Goal: Task Accomplishment & Management: Use online tool/utility

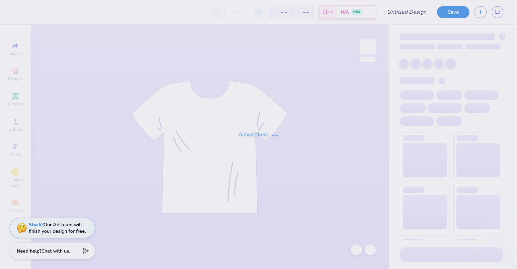
type input "i love aoe tank"
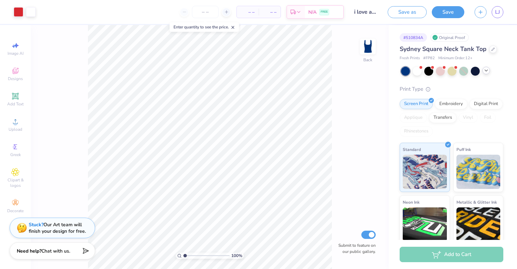
click at [482, 69] on div at bounding box center [486, 71] width 8 height 8
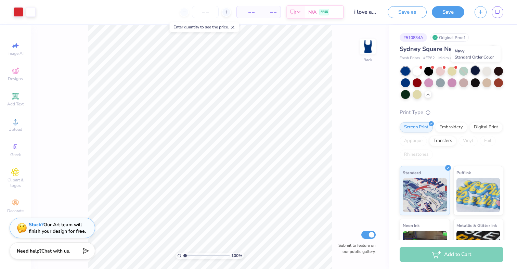
click at [475, 70] on div at bounding box center [475, 70] width 9 height 9
click at [477, 84] on div at bounding box center [475, 82] width 9 height 9
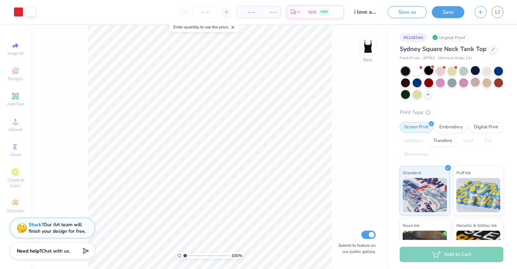
click at [425, 71] on div at bounding box center [428, 70] width 9 height 9
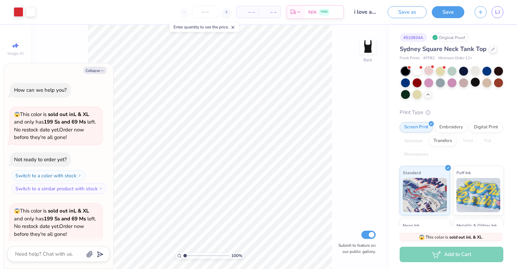
scroll to position [53, 0]
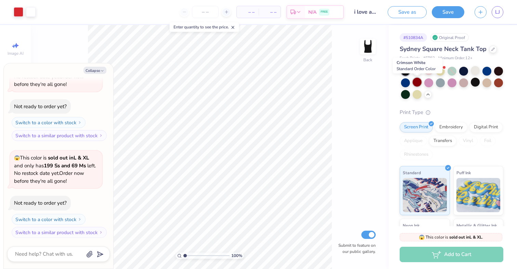
click at [415, 82] on div at bounding box center [417, 82] width 9 height 9
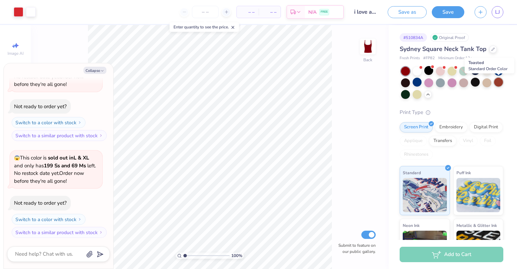
click at [499, 84] on div at bounding box center [498, 82] width 9 height 9
click at [487, 70] on div at bounding box center [486, 70] width 9 height 9
click at [476, 70] on div at bounding box center [475, 70] width 9 height 9
click at [498, 15] on span "LJ" at bounding box center [497, 12] width 5 height 8
click at [496, 11] on span "LJ" at bounding box center [497, 12] width 5 height 8
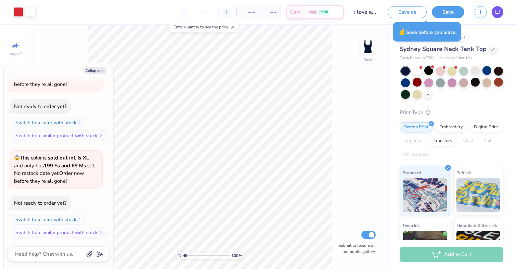
click at [498, 13] on span "LJ" at bounding box center [497, 12] width 5 height 8
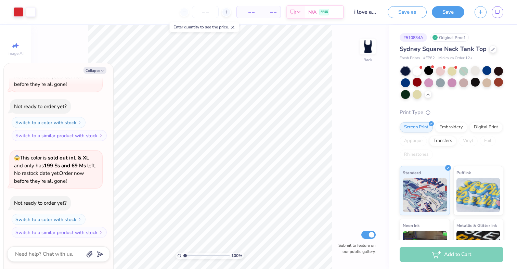
type textarea "x"
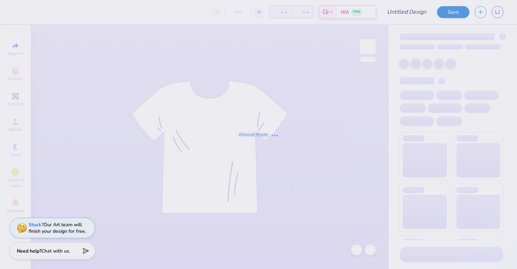
type input "Strawberry Tank"
type input "50"
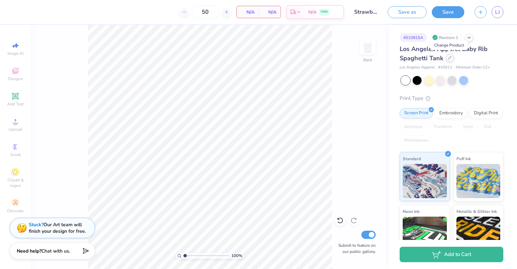
click at [449, 57] on icon at bounding box center [449, 57] width 3 height 3
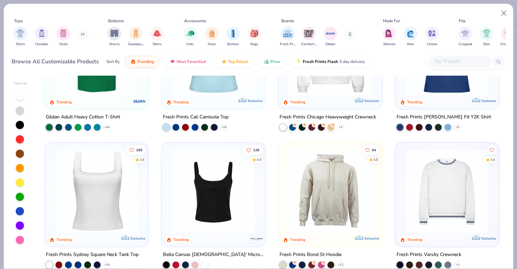
scroll to position [244, 0]
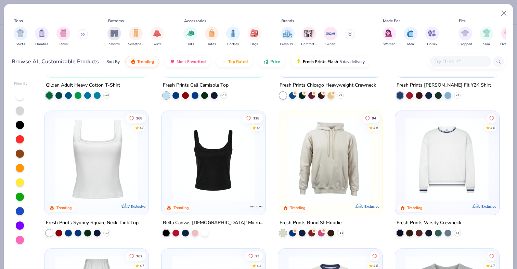
click at [224, 195] on img at bounding box center [213, 159] width 90 height 83
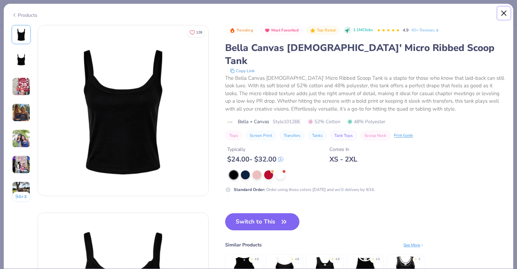
click at [502, 14] on button "Close" at bounding box center [504, 13] width 13 height 13
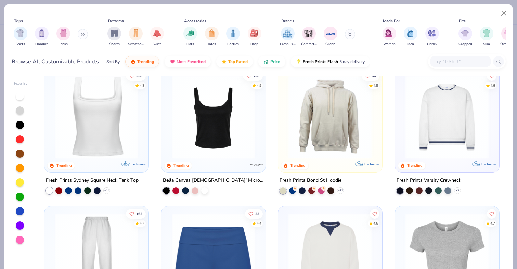
scroll to position [295, 0]
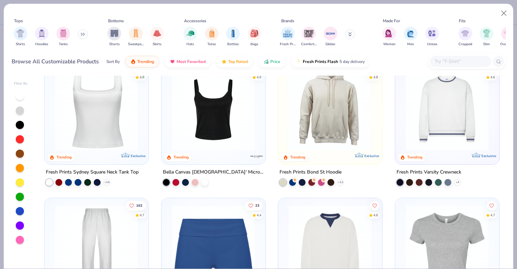
click at [81, 130] on img at bounding box center [96, 108] width 90 height 83
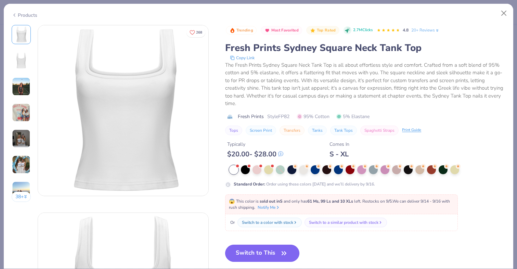
click at [260, 254] on button "Switch to This" at bounding box center [262, 253] width 74 height 17
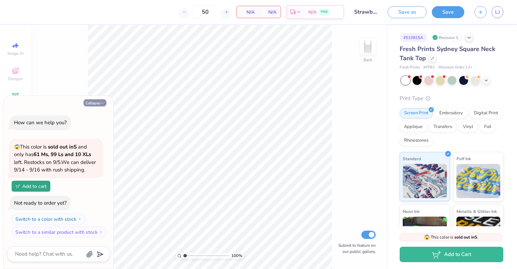
click at [98, 104] on button "Collapse" at bounding box center [94, 102] width 23 height 7
type textarea "x"
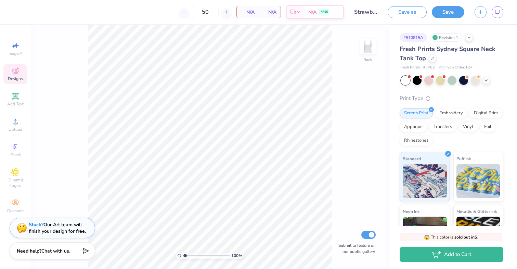
click at [11, 71] on div "Designs" at bounding box center [15, 74] width 24 height 20
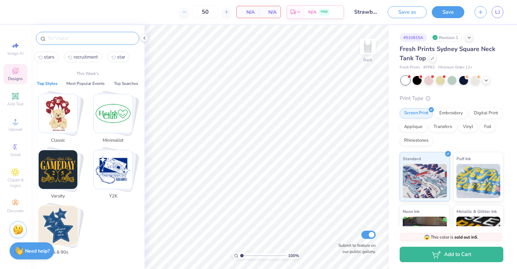
click at [69, 38] on input "text" at bounding box center [91, 38] width 88 height 7
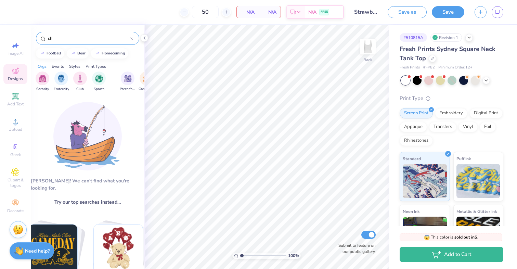
type input "s"
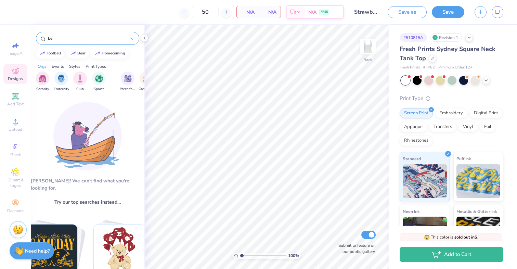
type input "b"
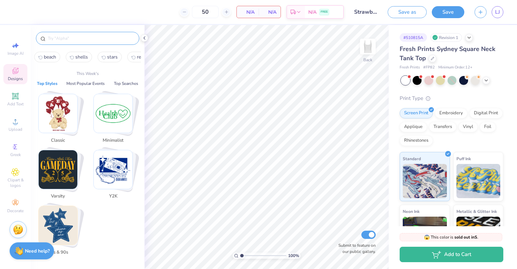
click at [15, 75] on icon at bounding box center [15, 71] width 8 height 8
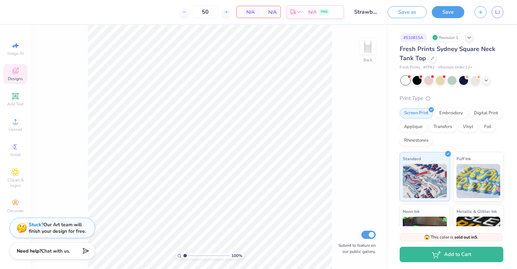
click at [15, 77] on span "Designs" at bounding box center [15, 78] width 15 height 5
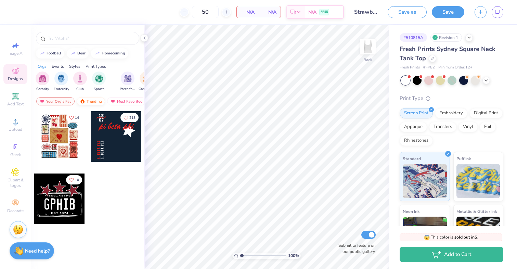
click at [93, 103] on div "Trending" at bounding box center [91, 101] width 28 height 8
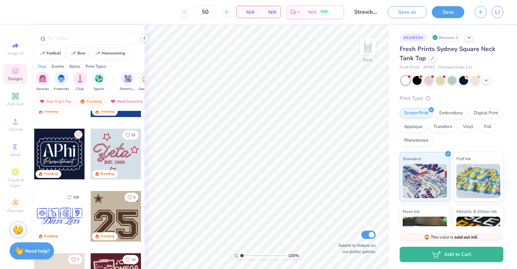
scroll to position [1108, 0]
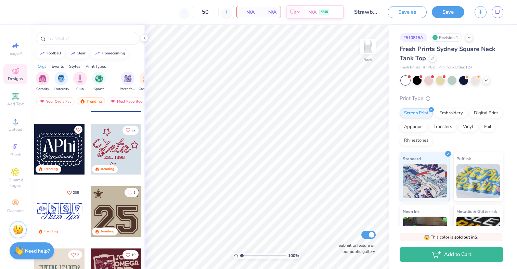
click at [52, 211] on div at bounding box center [59, 211] width 51 height 51
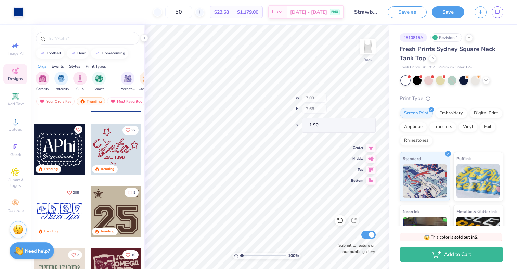
type input "1.90"
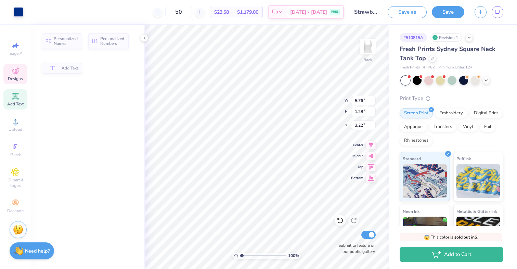
type input "5.76"
type input "1.28"
type input "3.22"
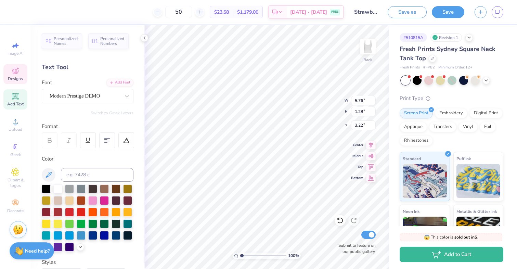
scroll to position [0, 0]
type textarea "D"
type textarea "Alpha Omega Epsilon"
type input "2.12"
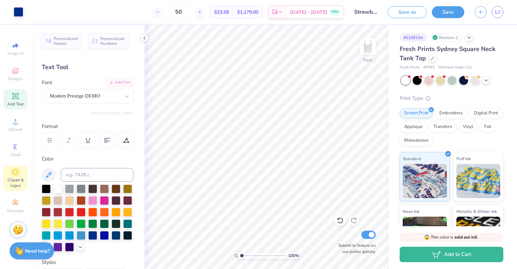
click at [17, 184] on span "Clipart & logos" at bounding box center [15, 182] width 24 height 11
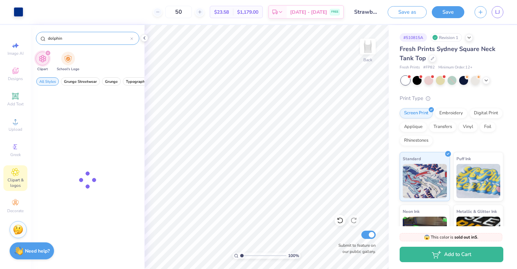
type input "dolphin"
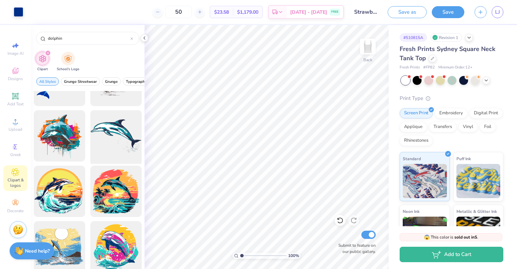
scroll to position [202, 0]
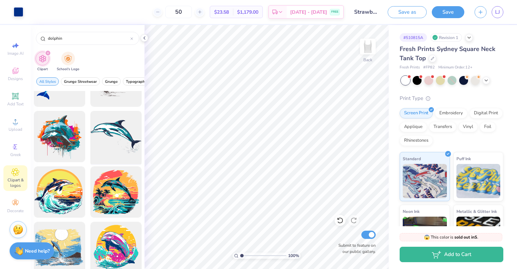
click at [114, 137] on div at bounding box center [116, 136] width 56 height 56
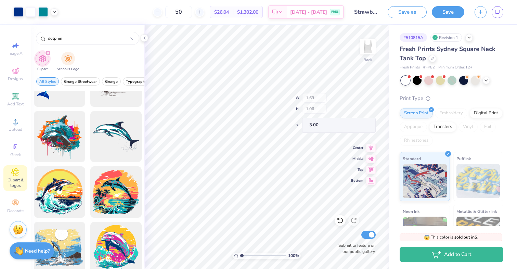
type input "1.63"
type input "1.06"
type input "2.20"
type input "2.47"
type input "1.37"
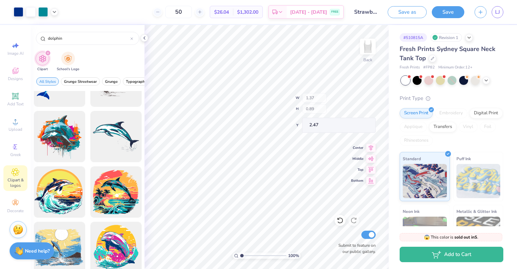
type input "0.89"
type input "2.64"
type input "2.29"
click at [44, 11] on div at bounding box center [43, 12] width 10 height 10
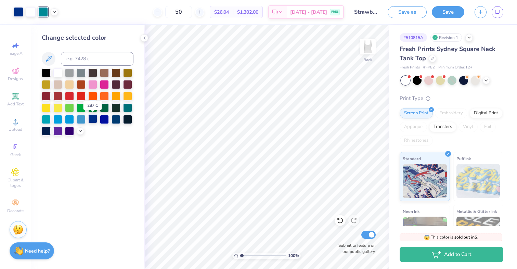
click at [95, 120] on div at bounding box center [92, 118] width 9 height 9
click at [41, 12] on div at bounding box center [43, 12] width 10 height 10
click at [80, 130] on icon at bounding box center [80, 130] width 5 height 5
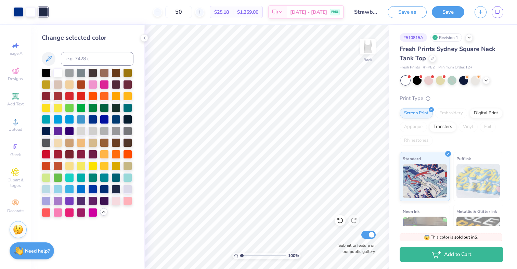
drag, startPoint x: 94, startPoint y: 189, endPoint x: 44, endPoint y: 37, distance: 160.6
click at [94, 189] on div at bounding box center [92, 189] width 9 height 9
click at [105, 190] on div at bounding box center [104, 188] width 9 height 9
click at [17, 11] on div at bounding box center [19, 12] width 10 height 10
drag, startPoint x: 103, startPoint y: 192, endPoint x: 34, endPoint y: 24, distance: 181.3
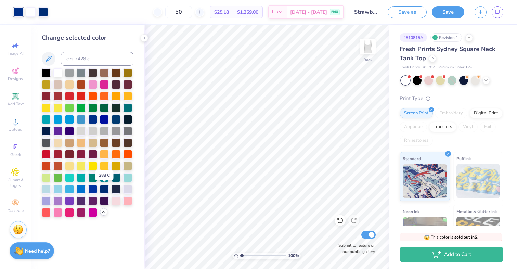
click at [103, 192] on div at bounding box center [104, 189] width 9 height 9
click at [28, 13] on div at bounding box center [31, 12] width 10 height 10
click at [104, 190] on div at bounding box center [104, 188] width 9 height 9
click at [57, 73] on div at bounding box center [57, 72] width 9 height 9
click at [338, 217] on div at bounding box center [340, 220] width 11 height 11
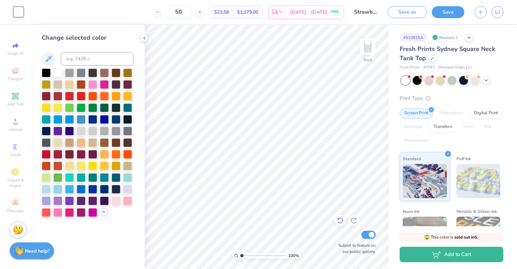
click at [338, 217] on div at bounding box center [340, 220] width 11 height 11
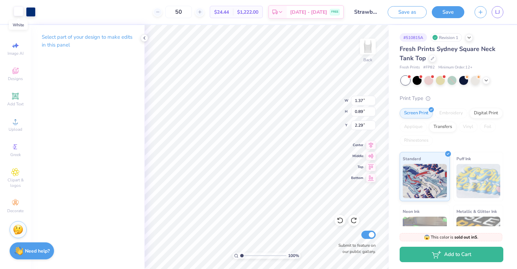
click at [19, 12] on div at bounding box center [19, 12] width 10 height 10
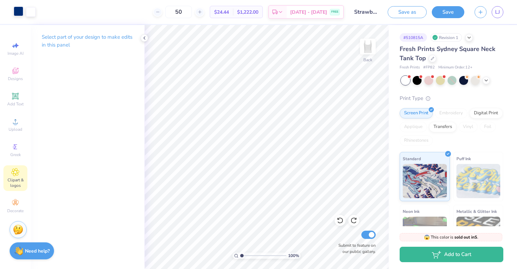
click at [14, 169] on icon at bounding box center [16, 172] width 8 height 8
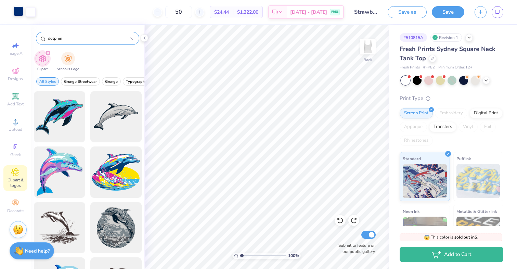
click at [133, 38] on div "dolphin" at bounding box center [87, 38] width 103 height 13
click at [132, 39] on icon at bounding box center [132, 39] width 2 height 2
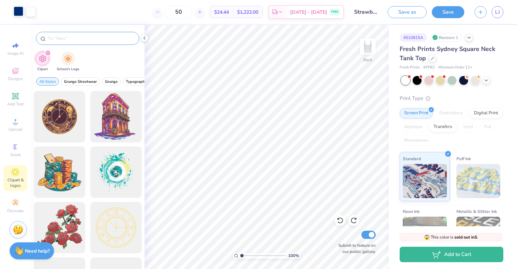
click at [104, 39] on input "text" at bounding box center [91, 38] width 88 height 7
type input "white rose"
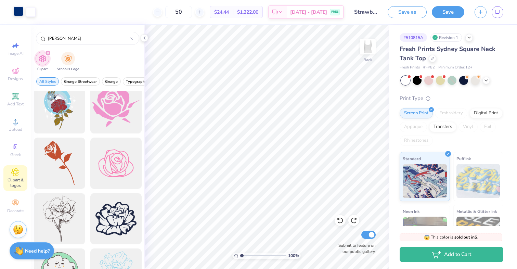
scroll to position [65, 0]
click at [57, 168] on div at bounding box center [59, 163] width 56 height 56
type input "1.40"
type input "2.04"
type input "10.44"
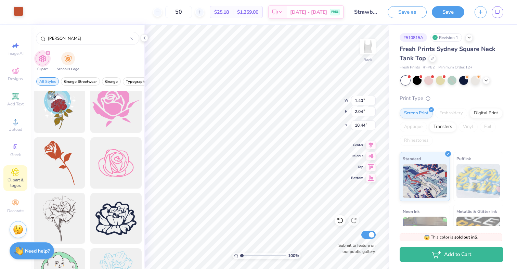
type input "0.79"
type input "1.15"
type input "11.32"
type input "2.16"
click at [17, 10] on div at bounding box center [19, 12] width 10 height 10
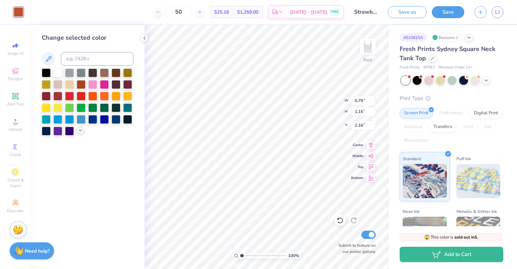
click at [81, 129] on icon at bounding box center [80, 130] width 5 height 5
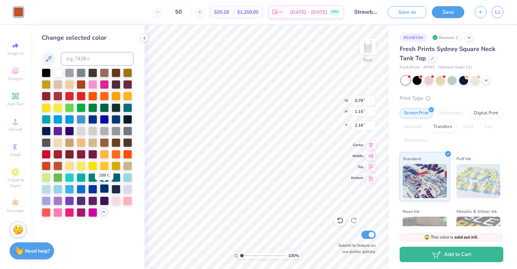
click at [103, 191] on div at bounding box center [104, 188] width 9 height 9
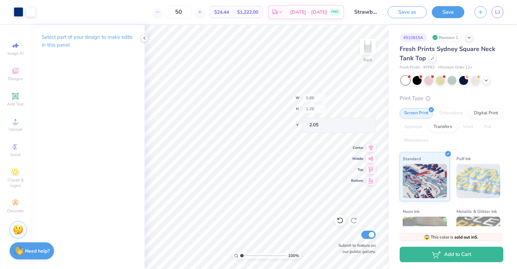
type input "0.86"
type input "1.26"
type input "2.05"
type input "2.10"
click at [18, 180] on span "Clipart & logos" at bounding box center [15, 182] width 24 height 11
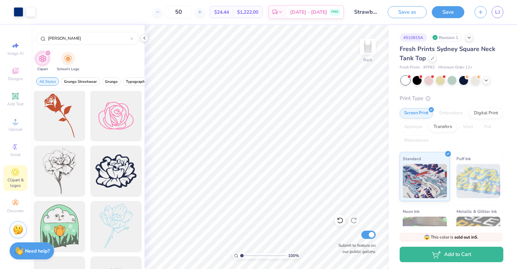
scroll to position [0, 0]
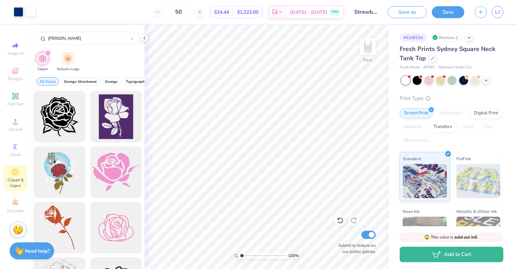
drag, startPoint x: 60, startPoint y: 40, endPoint x: 35, endPoint y: 40, distance: 25.0
click at [35, 40] on div "white rose" at bounding box center [88, 36] width 114 height 23
type input "rose"
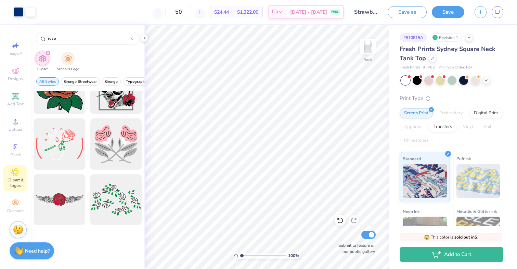
scroll to position [104, 0]
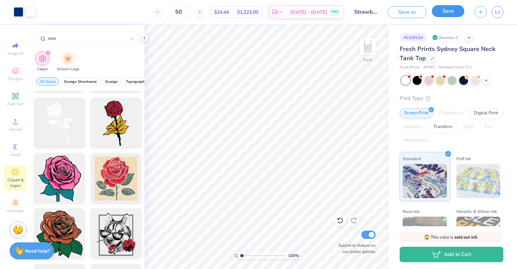
click at [437, 12] on button "Save" at bounding box center [448, 11] width 33 height 12
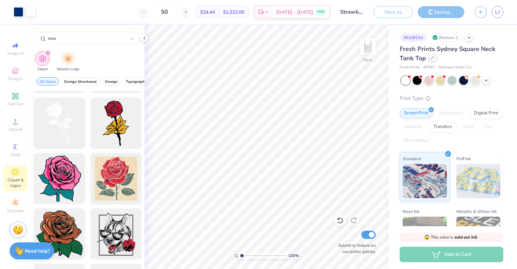
click at [431, 59] on icon at bounding box center [432, 57] width 3 height 3
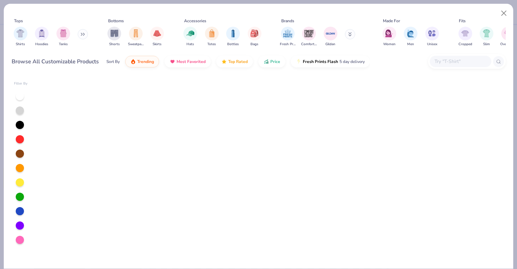
scroll to position [499, 0]
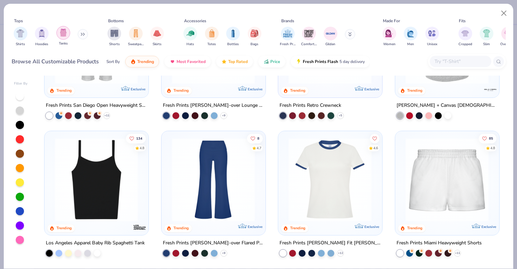
click at [60, 34] on img "filter for Tanks" at bounding box center [64, 33] width 8 height 8
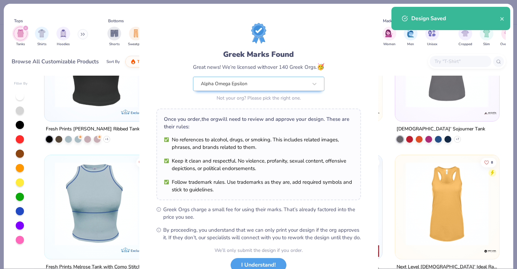
scroll to position [928, 0]
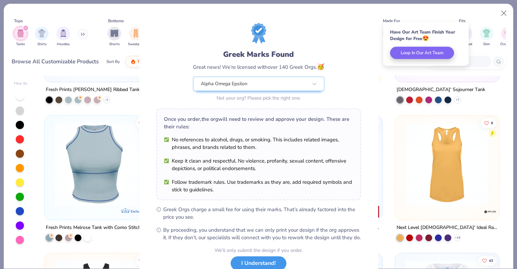
click at [249, 267] on button "I Understand!" at bounding box center [259, 263] width 56 height 14
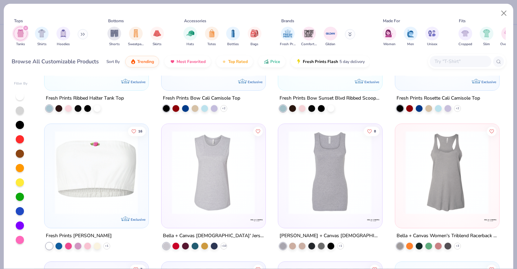
scroll to position [1346, 0]
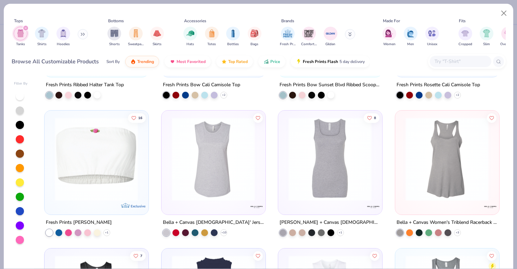
click at [332, 188] on img at bounding box center [330, 158] width 90 height 83
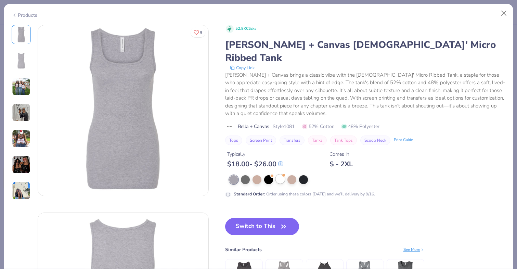
click at [281, 175] on div at bounding box center [280, 179] width 9 height 9
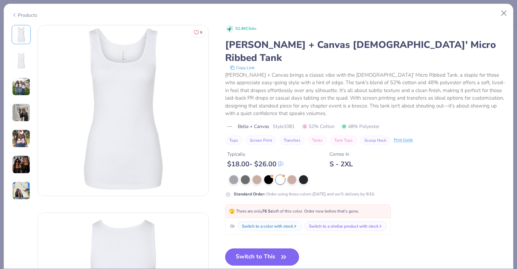
click at [255, 248] on button "Switch to This" at bounding box center [262, 256] width 74 height 17
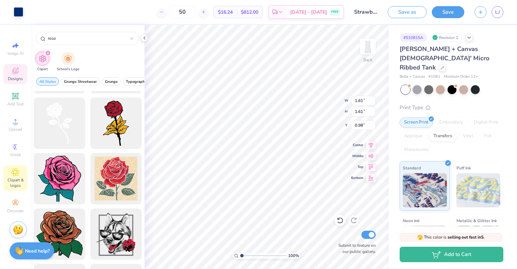
type input "0.98"
type input "1.59"
type input "1.60"
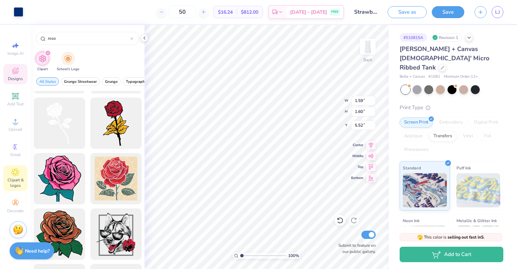
type input "1.03"
type input "1.02"
type input "0.89"
type input "1.38"
type input "1.37"
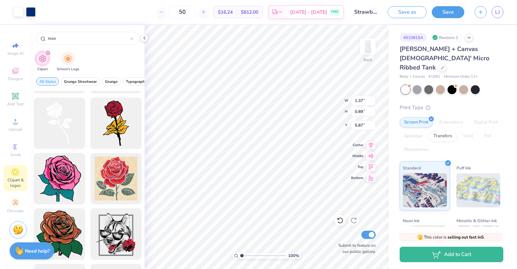
type input "1.38"
type input "0.84"
type input "1.22"
type input "0.86"
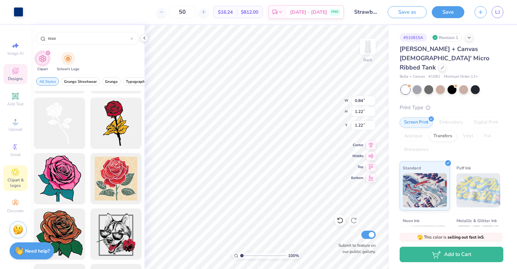
type input "1.26"
type input "1.20"
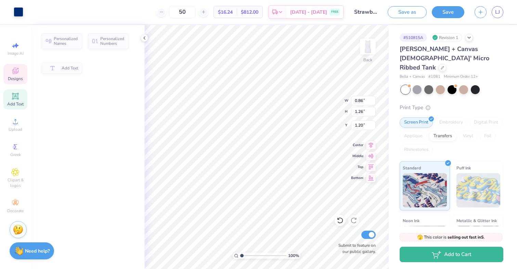
type input "8.98"
type input "1.05"
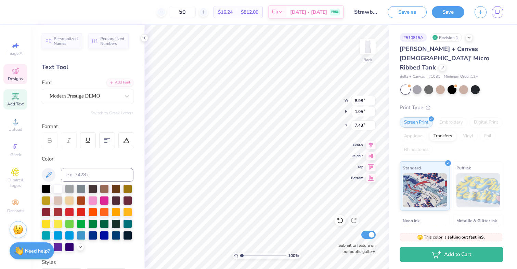
type input "2.63"
click at [498, 13] on span "LJ" at bounding box center [497, 12] width 5 height 8
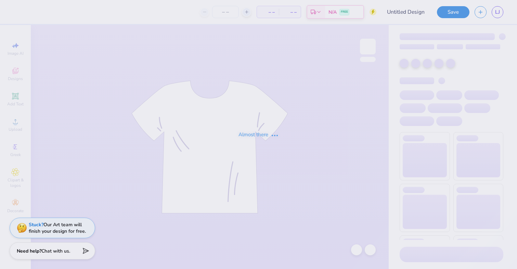
type input "i love aoe tank"
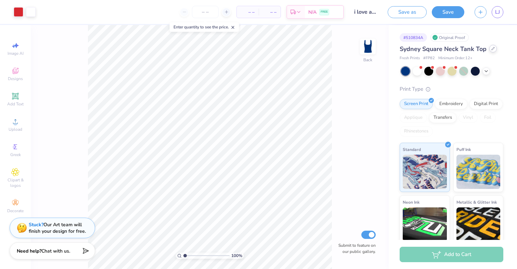
click at [492, 49] on icon at bounding box center [493, 48] width 3 height 3
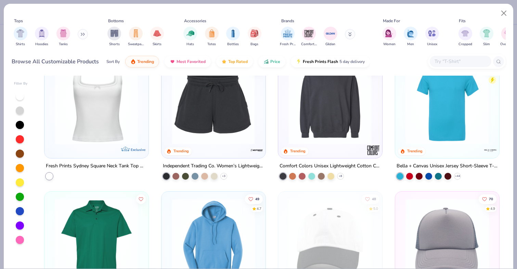
scroll to position [1818, 0]
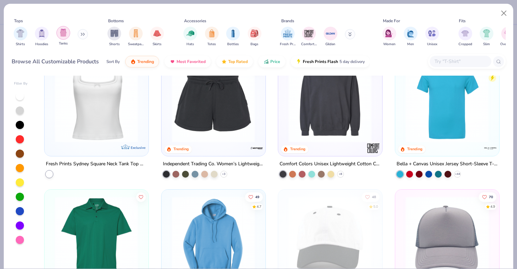
click at [65, 34] on img "filter for Tanks" at bounding box center [64, 33] width 8 height 8
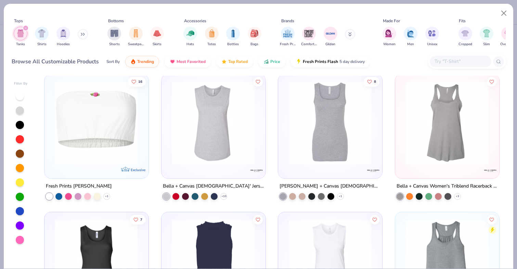
scroll to position [1380, 0]
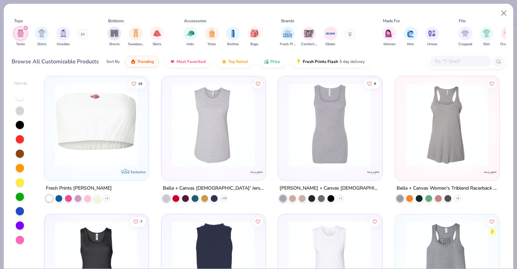
click at [341, 118] on img at bounding box center [330, 124] width 90 height 83
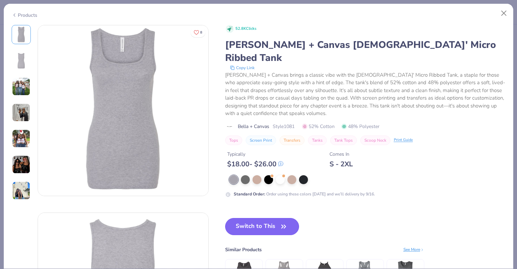
click at [265, 218] on button "Switch to This" at bounding box center [262, 226] width 74 height 17
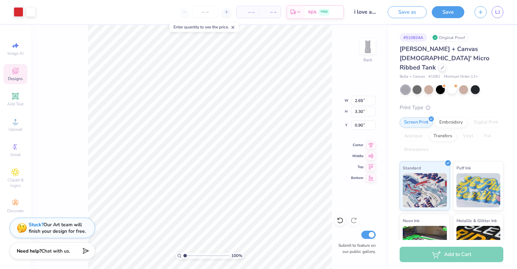
type input "0.90"
click at [442, 85] on div at bounding box center [440, 89] width 9 height 9
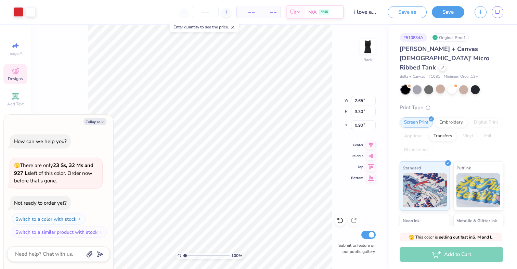
scroll to position [38, 0]
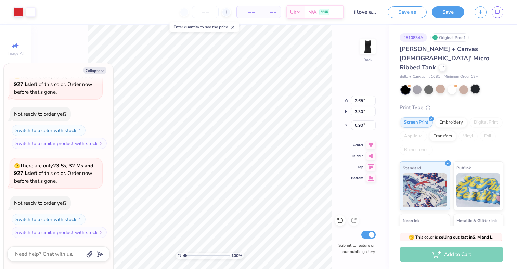
click at [475, 85] on div at bounding box center [475, 89] width 9 height 9
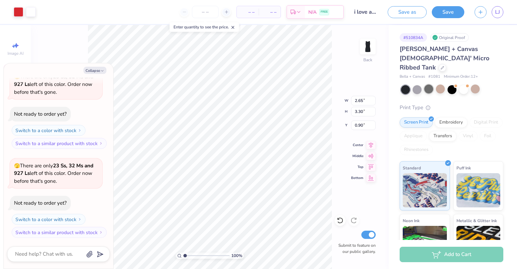
click at [426, 85] on div at bounding box center [428, 89] width 9 height 9
type textarea "x"
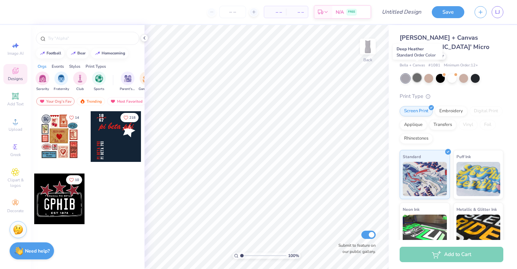
click at [421, 73] on div at bounding box center [417, 77] width 9 height 9
click at [406, 74] on div at bounding box center [405, 78] width 9 height 9
click at [451, 73] on div at bounding box center [452, 77] width 9 height 9
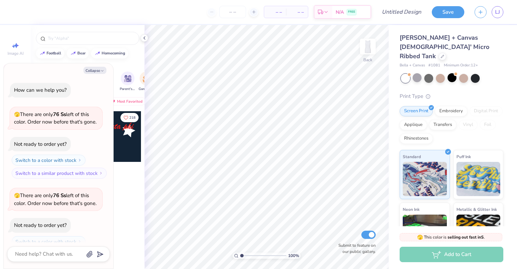
scroll to position [22, 0]
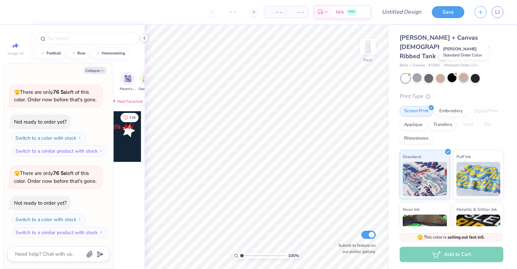
click at [461, 73] on div at bounding box center [463, 77] width 9 height 9
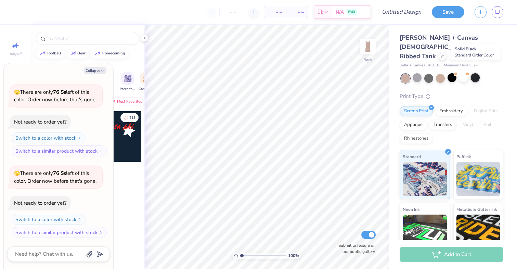
click at [472, 73] on div at bounding box center [475, 77] width 9 height 9
click at [465, 73] on div at bounding box center [463, 77] width 9 height 9
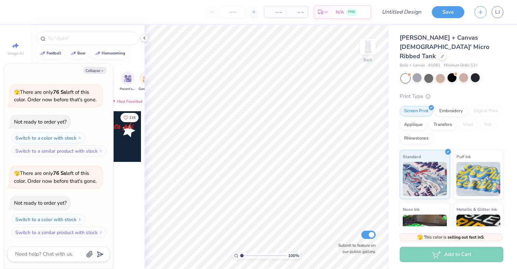
scroll to position [104, 0]
click at [94, 73] on button "Collapse" at bounding box center [94, 70] width 23 height 7
type textarea "x"
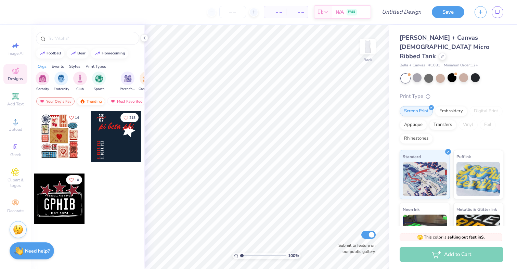
click at [85, 99] on div "Trending" at bounding box center [91, 101] width 28 height 8
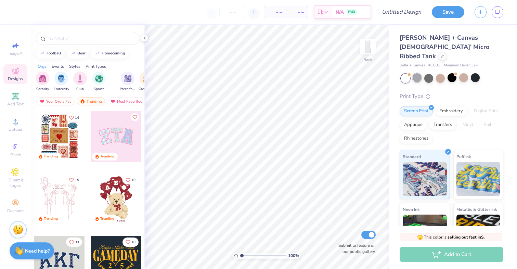
click at [418, 73] on div at bounding box center [417, 77] width 9 height 9
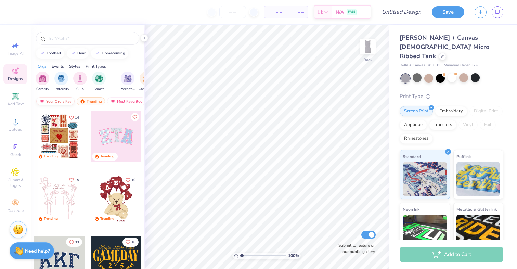
click at [61, 100] on div "Your Org's Fav" at bounding box center [55, 101] width 38 height 8
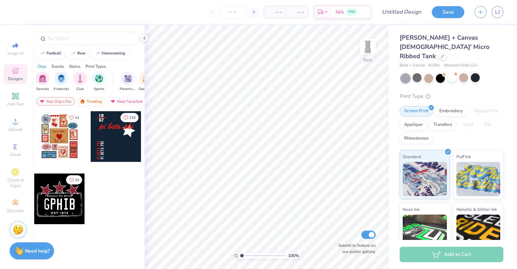
click at [85, 100] on img at bounding box center [82, 101] width 5 height 5
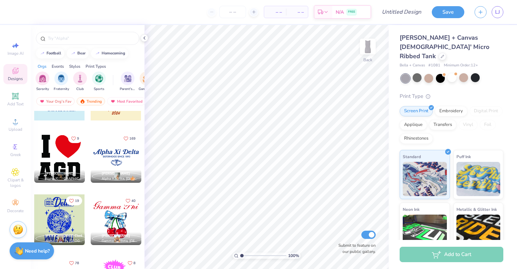
scroll to position [5150, 0]
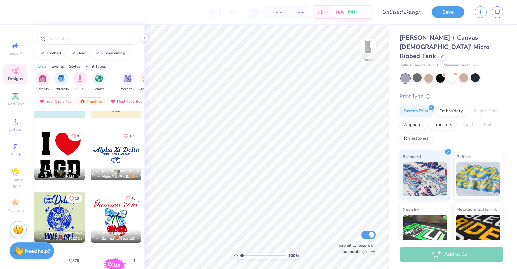
click at [118, 153] on div at bounding box center [116, 155] width 51 height 51
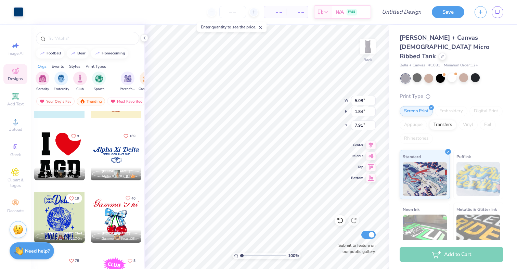
type input "5.08"
type input "1.84"
type input "1.37"
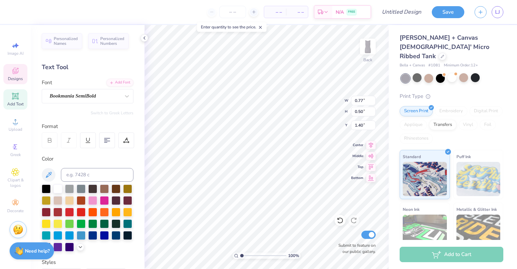
type input "0.77"
type input "0.50"
type input "1.40"
type input "0.60"
type input "0.52"
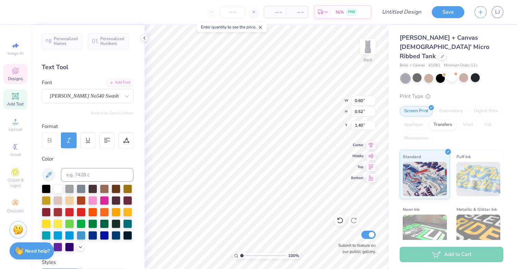
type input "0.77"
type input "0.50"
type textarea "Omega"
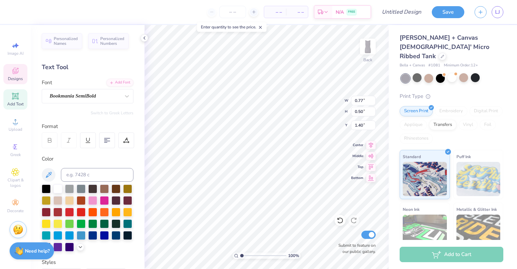
type input "1.15"
type input "0.52"
type input "1.38"
type textarea "e"
type input "0.60"
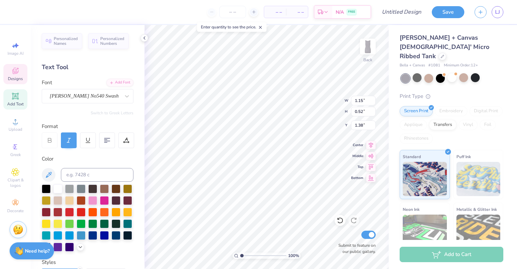
type input "1.40"
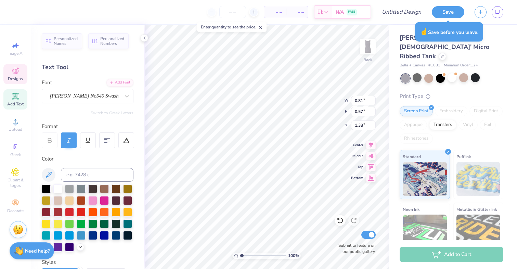
type input "2.24"
type input "0.66"
type input "1.44"
type input "0.81"
type input "0.57"
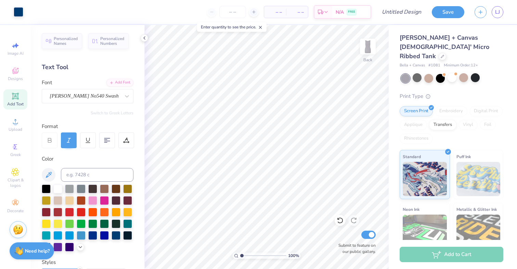
click at [17, 94] on icon at bounding box center [15, 95] width 5 height 5
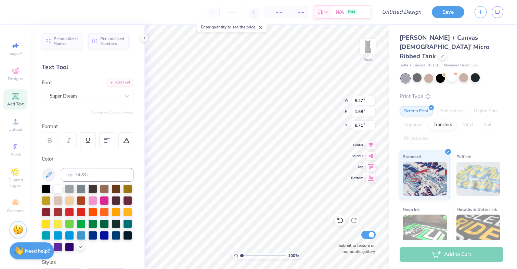
scroll to position [0, 2]
type textarea "Alpha Omega Epsilon"
click at [78, 96] on div "Super Dream" at bounding box center [85, 96] width 72 height 11
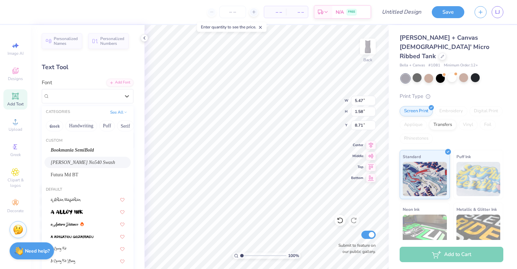
click at [80, 165] on span "Caslon Becker No540 Swash" at bounding box center [83, 162] width 64 height 7
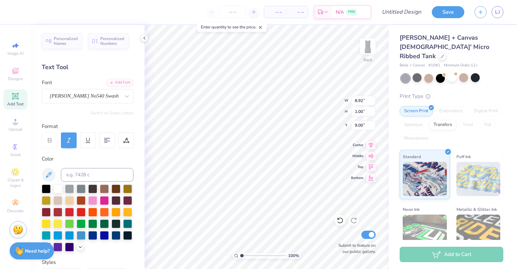
type input "1.10"
type input "6.95"
type input "0.78"
type input "1.32"
click at [81, 94] on div "Caslon Becker No540 Swash" at bounding box center [85, 96] width 72 height 11
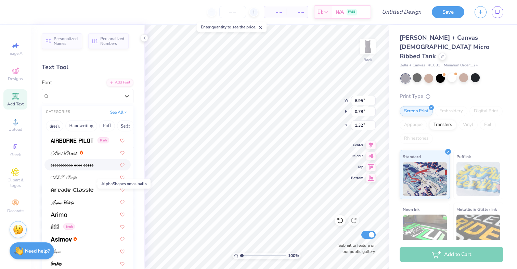
scroll to position [217, 0]
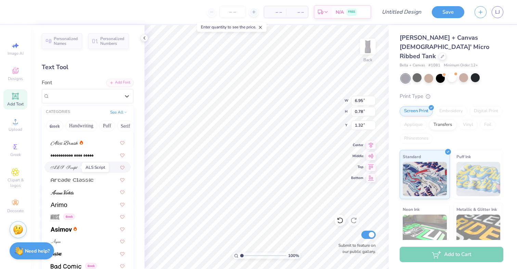
click at [62, 167] on img at bounding box center [64, 167] width 27 height 5
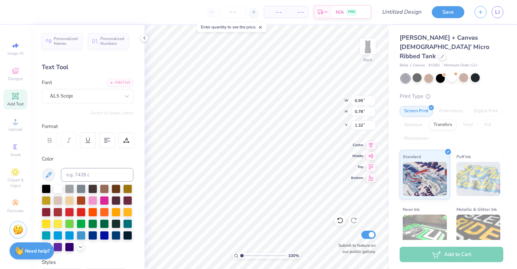
type input "7.43"
type input "0.97"
type input "1.22"
click at [93, 236] on div at bounding box center [92, 234] width 9 height 9
click at [81, 246] on polyline at bounding box center [80, 246] width 3 height 1
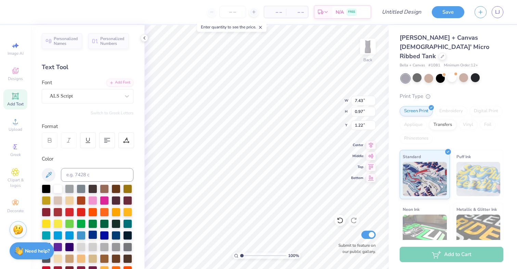
scroll to position [96, 0]
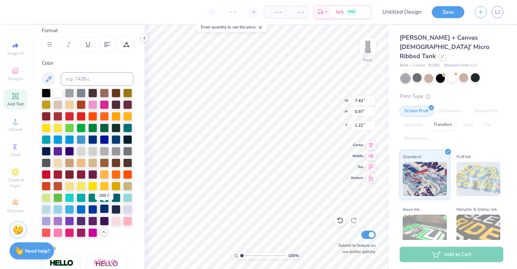
click at [106, 204] on div at bounding box center [104, 208] width 9 height 9
click at [31, 10] on div at bounding box center [31, 12] width 10 height 10
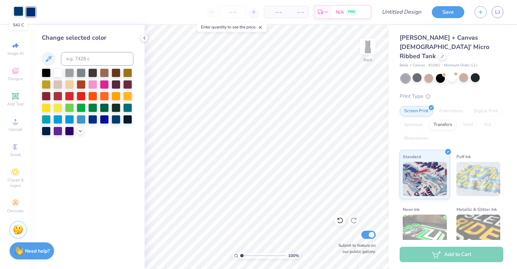
click at [18, 11] on div at bounding box center [19, 12] width 10 height 10
click at [81, 131] on icon at bounding box center [80, 130] width 5 height 5
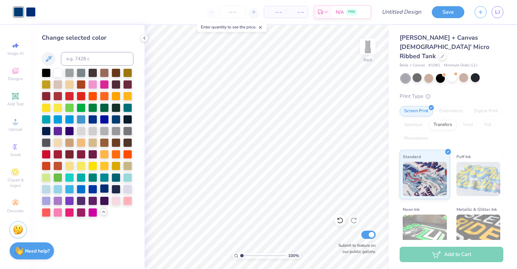
click at [105, 188] on div at bounding box center [104, 188] width 9 height 9
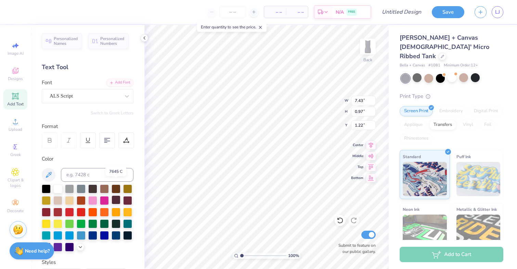
scroll to position [24, 0]
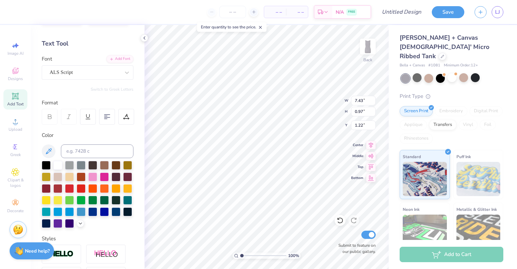
click at [47, 115] on icon at bounding box center [50, 117] width 6 height 6
click at [87, 69] on div "ALS Script" at bounding box center [85, 72] width 72 height 11
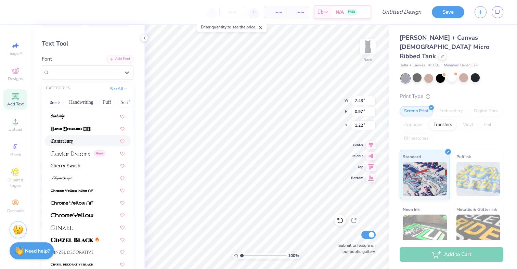
scroll to position [779, 0]
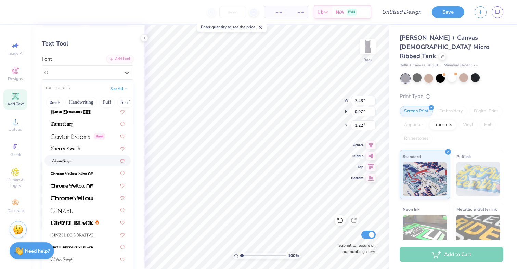
click at [68, 161] on img at bounding box center [62, 161] width 22 height 5
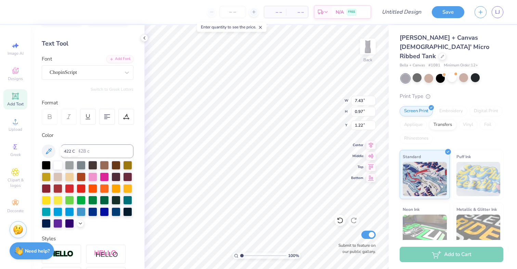
type input "7.34"
type input "1.11"
type input "1.08"
type input "0.98"
type textarea "SISTERHOOD SINCE 1983"
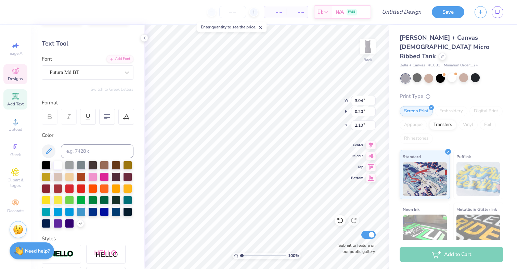
scroll to position [0, 3]
click at [449, 73] on div at bounding box center [452, 77] width 9 height 9
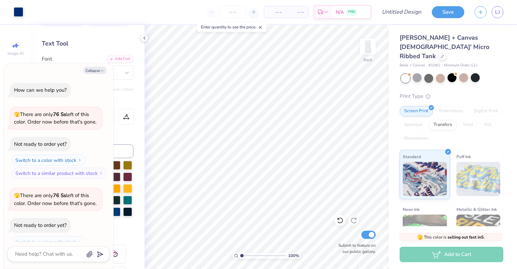
scroll to position [185, 0]
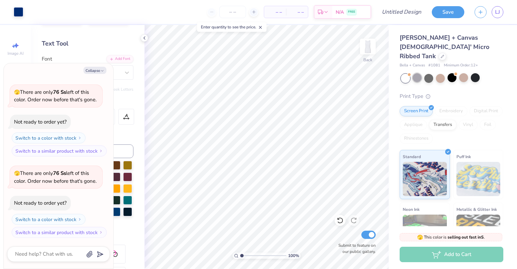
click at [417, 73] on div at bounding box center [417, 77] width 9 height 9
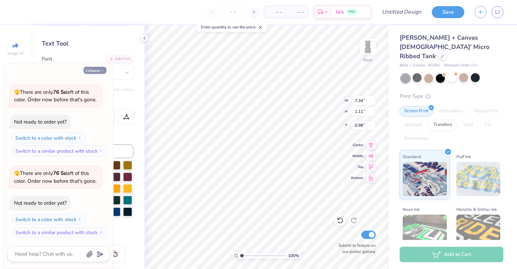
click at [90, 70] on button "Collapse" at bounding box center [94, 70] width 23 height 7
type textarea "x"
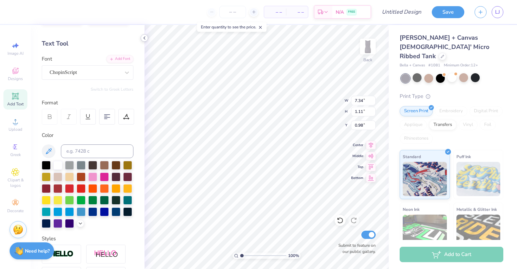
click at [143, 39] on icon at bounding box center [144, 37] width 5 height 5
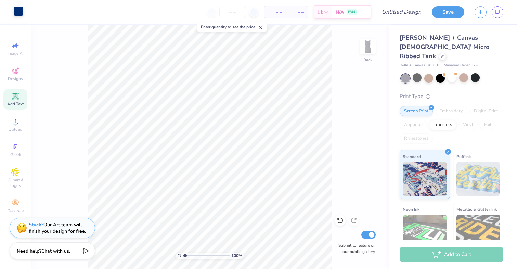
click at [18, 8] on div at bounding box center [19, 12] width 10 height 10
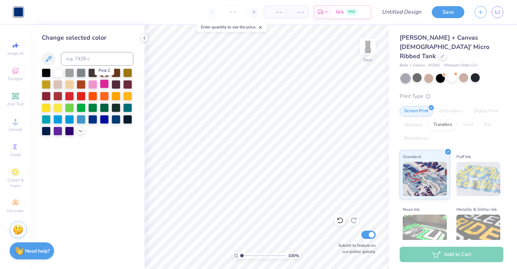
click at [106, 81] on div at bounding box center [104, 83] width 9 height 9
click at [92, 83] on div at bounding box center [92, 83] width 9 height 9
click at [82, 130] on polyline at bounding box center [80, 130] width 3 height 1
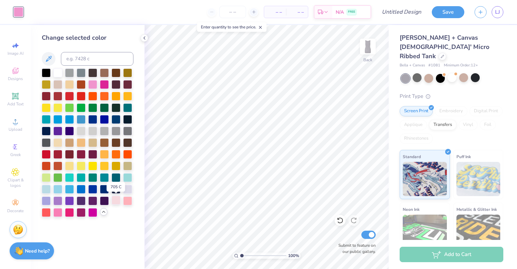
click at [116, 204] on div at bounding box center [116, 200] width 9 height 9
click at [127, 201] on div at bounding box center [127, 200] width 9 height 9
click at [115, 202] on div at bounding box center [116, 200] width 9 height 9
click at [144, 36] on icon at bounding box center [144, 37] width 5 height 5
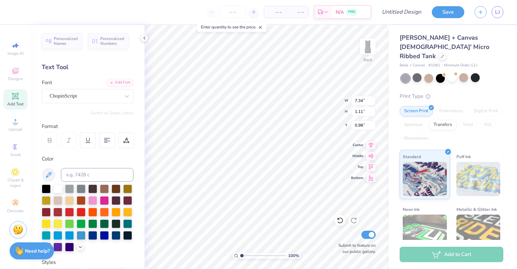
click at [52, 141] on icon at bounding box center [50, 140] width 6 height 6
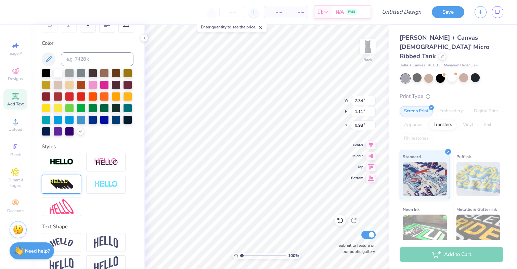
scroll to position [117, 0]
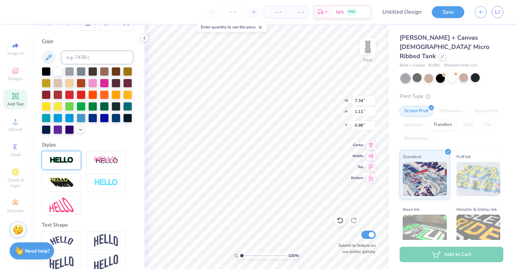
click at [66, 162] on img at bounding box center [62, 160] width 24 height 8
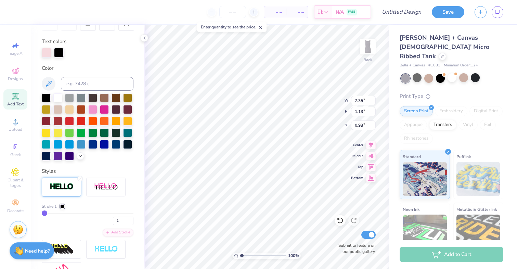
type input "7.35"
type input "1.13"
click at [78, 154] on icon at bounding box center [80, 155] width 5 height 5
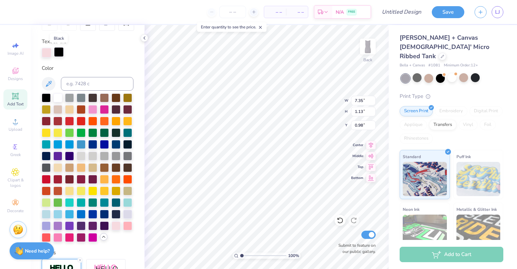
click at [59, 53] on div at bounding box center [59, 52] width 10 height 10
click at [117, 228] on div at bounding box center [116, 225] width 9 height 9
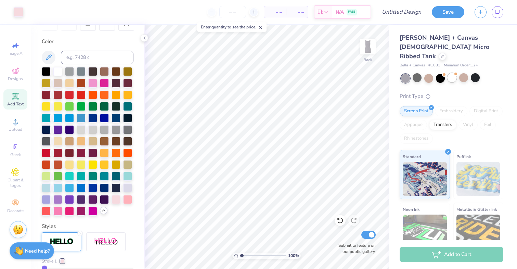
click at [455, 73] on div at bounding box center [452, 77] width 9 height 9
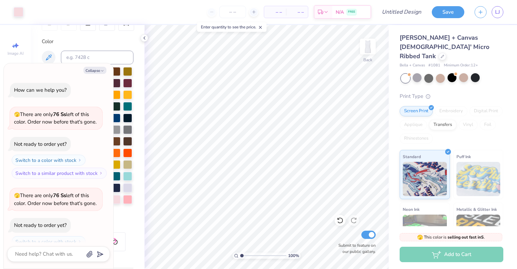
scroll to position [266, 0]
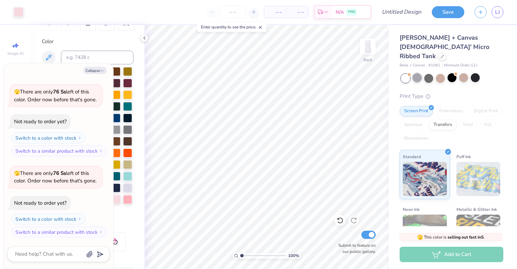
click at [416, 73] on div at bounding box center [417, 77] width 9 height 9
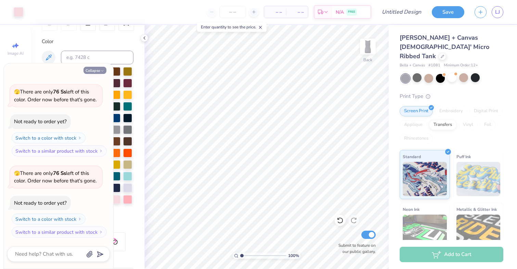
click at [97, 72] on button "Collapse" at bounding box center [94, 70] width 23 height 7
type textarea "x"
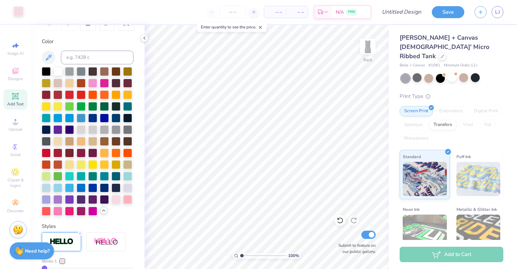
click at [18, 13] on div at bounding box center [19, 12] width 10 height 10
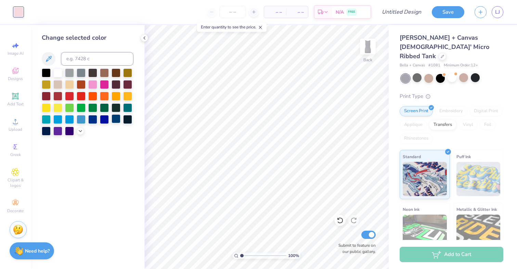
click at [118, 120] on div at bounding box center [116, 118] width 9 height 9
click at [441, 54] on icon at bounding box center [442, 55] width 3 height 3
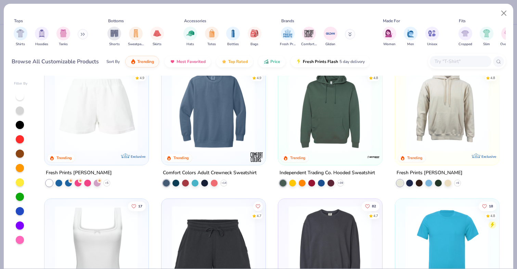
scroll to position [1686, 0]
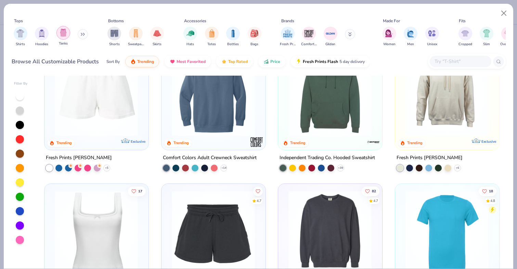
click at [62, 34] on img "filter for Tanks" at bounding box center [64, 33] width 8 height 8
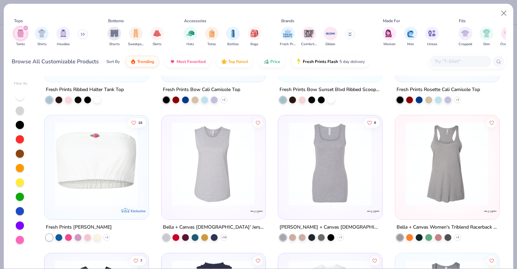
scroll to position [1342, 0]
click at [326, 154] on img at bounding box center [330, 163] width 90 height 83
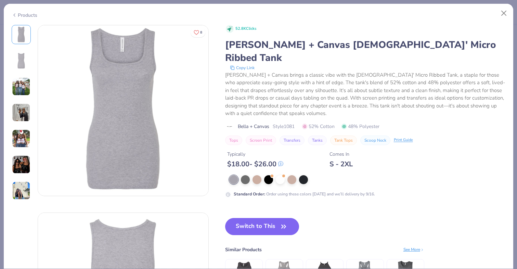
click at [27, 88] on img at bounding box center [21, 86] width 18 height 18
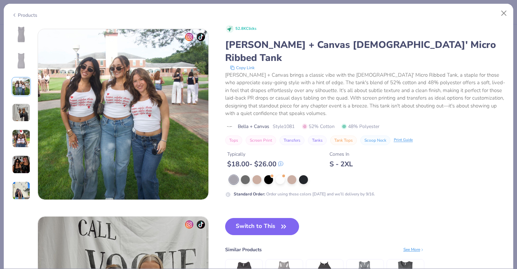
scroll to position [375, 0]
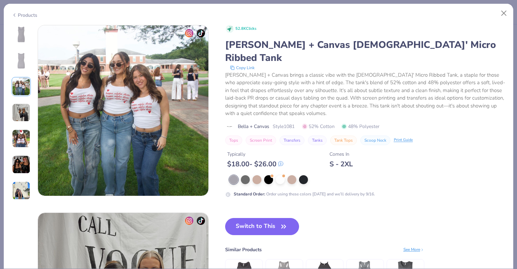
click at [21, 121] on img at bounding box center [21, 112] width 18 height 18
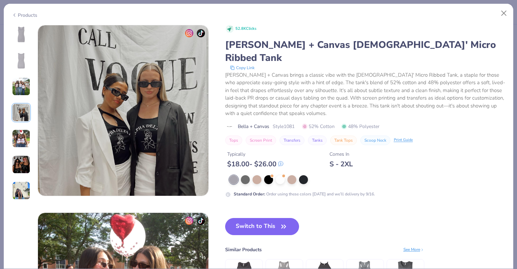
click at [21, 129] on img at bounding box center [21, 138] width 18 height 18
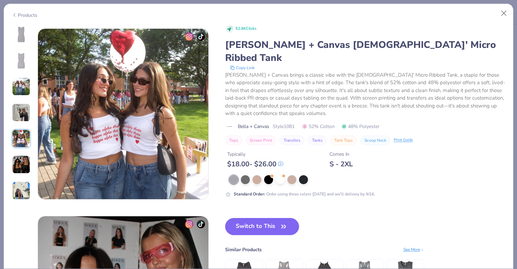
scroll to position [750, 0]
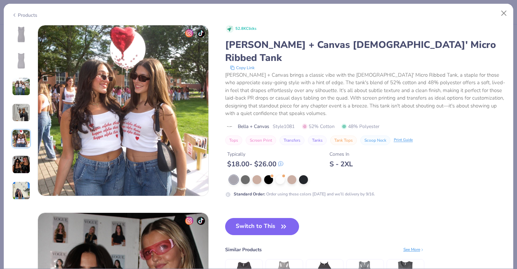
click at [27, 166] on img at bounding box center [21, 164] width 18 height 18
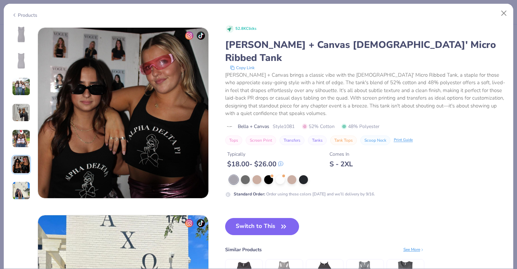
scroll to position [938, 0]
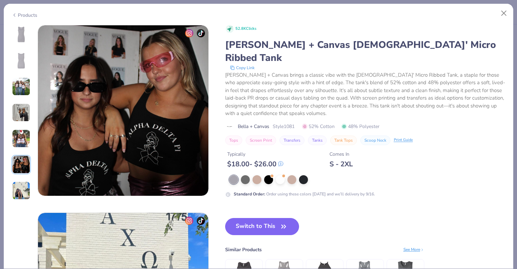
click at [22, 182] on img at bounding box center [21, 190] width 18 height 18
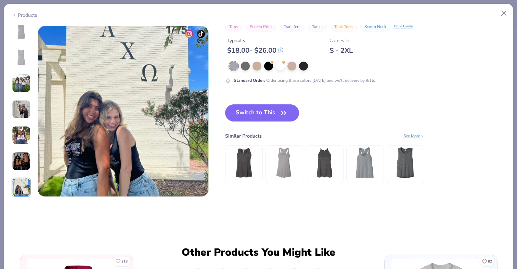
scroll to position [1125, 0]
click at [25, 115] on img at bounding box center [21, 109] width 18 height 18
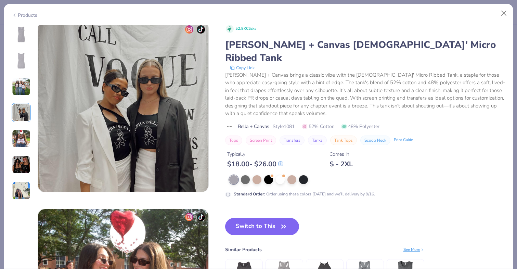
scroll to position [563, 0]
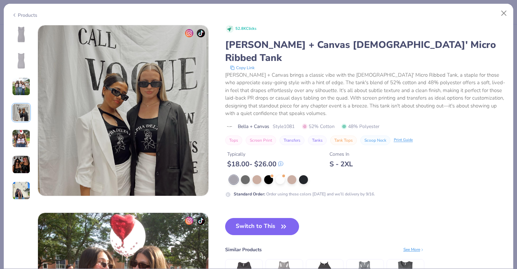
click at [23, 84] on img at bounding box center [21, 86] width 18 height 18
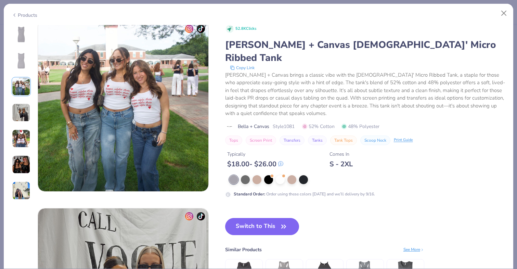
scroll to position [375, 0]
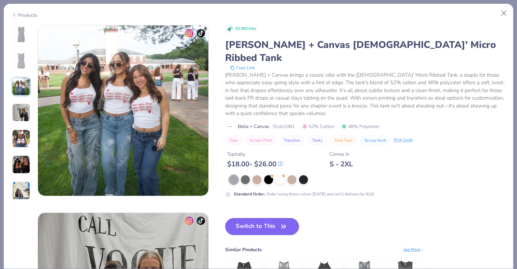
click at [22, 115] on img at bounding box center [21, 112] width 18 height 18
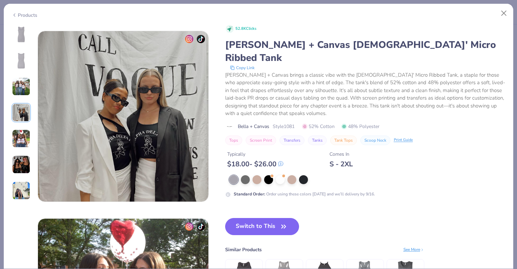
scroll to position [563, 0]
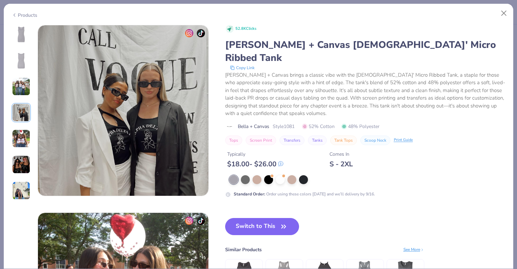
click at [21, 141] on img at bounding box center [21, 138] width 18 height 18
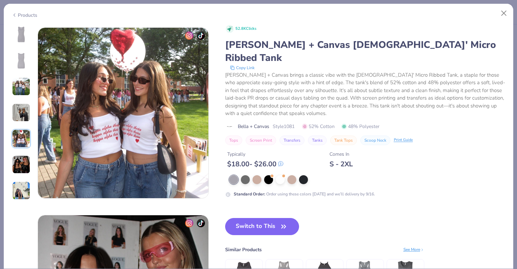
scroll to position [750, 0]
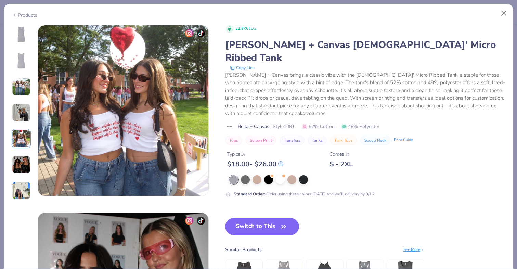
click at [18, 160] on img at bounding box center [21, 164] width 18 height 18
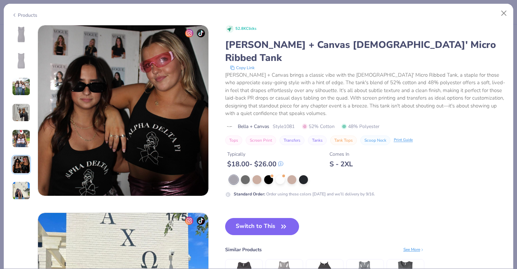
click at [23, 186] on img at bounding box center [21, 190] width 18 height 18
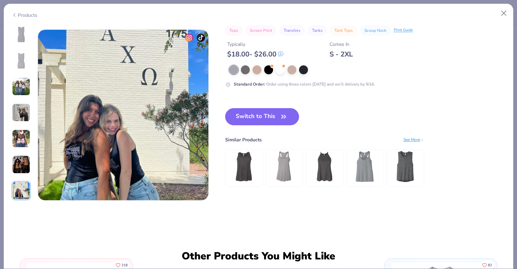
scroll to position [1125, 0]
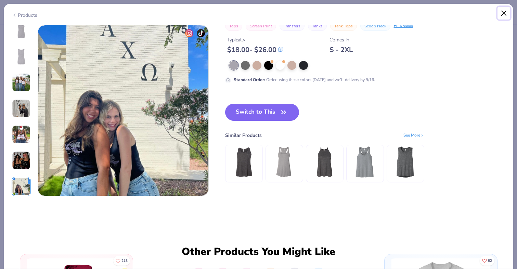
click at [502, 13] on button "Close" at bounding box center [504, 13] width 13 height 13
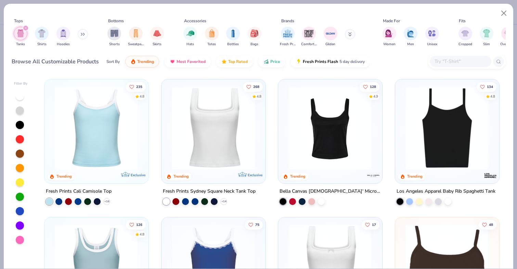
click at [208, 140] on img at bounding box center [213, 127] width 90 height 83
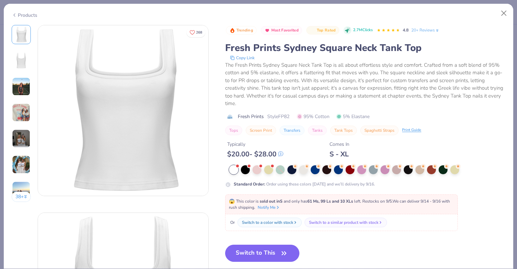
click at [24, 87] on img at bounding box center [21, 86] width 18 height 18
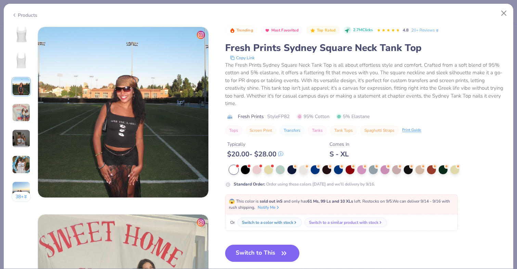
scroll to position [375, 0]
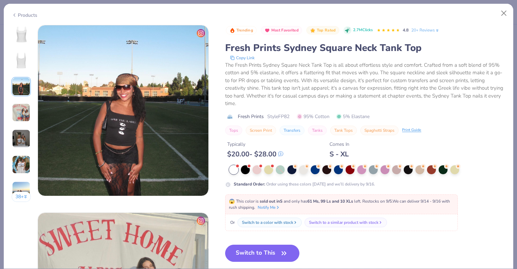
click at [24, 115] on img at bounding box center [21, 112] width 18 height 18
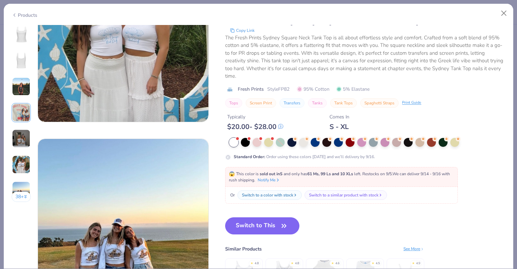
scroll to position [963, 0]
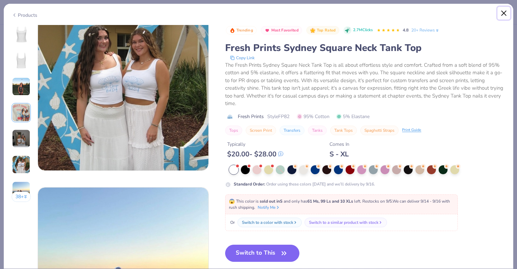
click at [506, 13] on button "Close" at bounding box center [504, 13] width 13 height 13
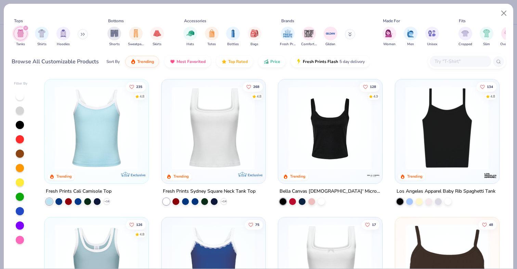
click at [218, 137] on img at bounding box center [213, 127] width 90 height 83
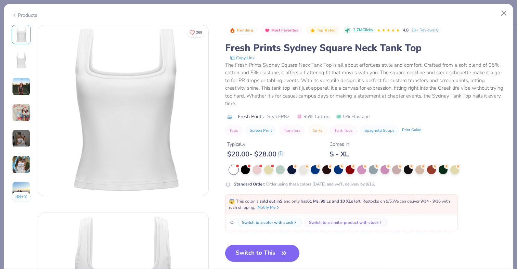
click at [266, 251] on button "Switch to This" at bounding box center [262, 253] width 74 height 17
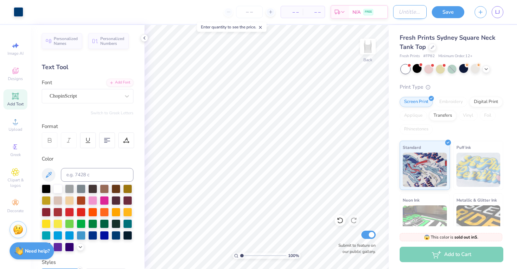
click at [413, 15] on input "Design Title" at bounding box center [410, 12] width 34 height 14
type input "most popular"
click at [454, 5] on button "Save" at bounding box center [448, 11] width 33 height 12
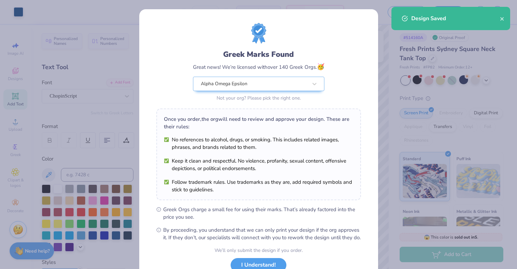
click at [275, 121] on div "Once you order, the org will need to review and approve your design. These are …" at bounding box center [259, 122] width 190 height 15
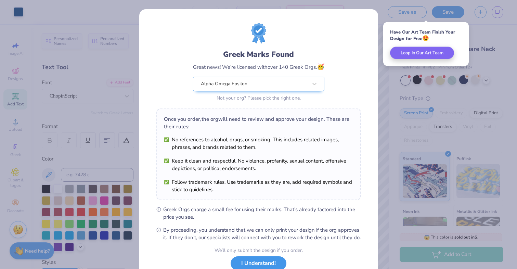
click at [249, 267] on button "I Understand!" at bounding box center [259, 263] width 56 height 14
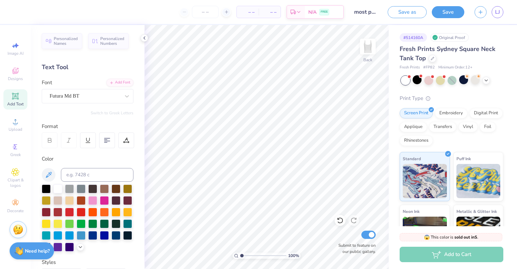
click at [18, 103] on span "Add Text" at bounding box center [15, 103] width 16 height 5
type textarea "A"
click at [13, 155] on span "Greek" at bounding box center [15, 154] width 11 height 5
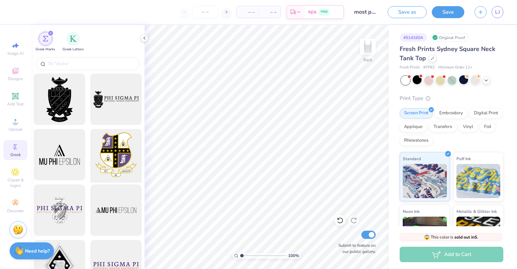
scroll to position [12, 0]
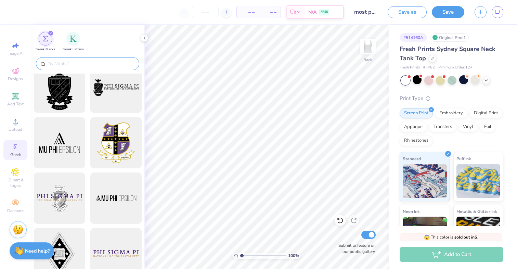
click at [84, 64] on input "text" at bounding box center [91, 63] width 88 height 7
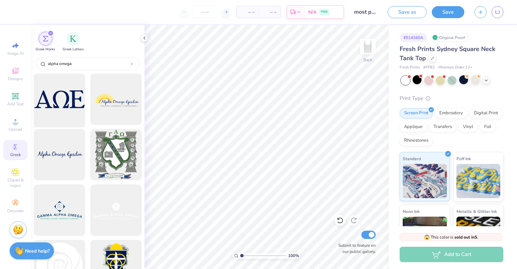
type input "alpha omega"
click at [68, 97] on div at bounding box center [59, 99] width 56 height 56
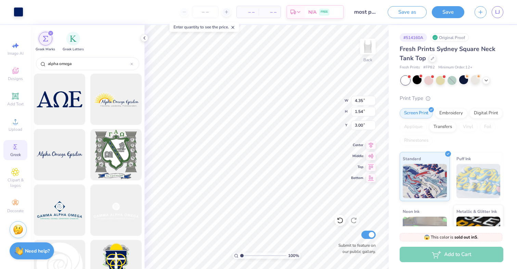
type input "4.35"
type input "1.54"
type input "1.19"
type input "1.25"
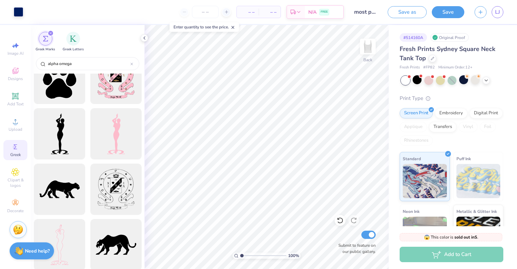
scroll to position [2074, 0]
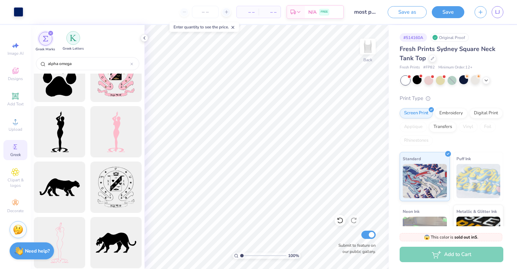
click at [77, 42] on div "filter for Greek Letters" at bounding box center [73, 38] width 14 height 14
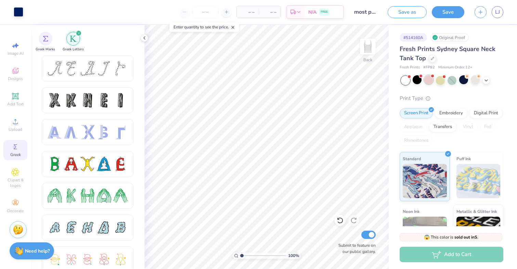
click at [429, 78] on div at bounding box center [428, 79] width 9 height 9
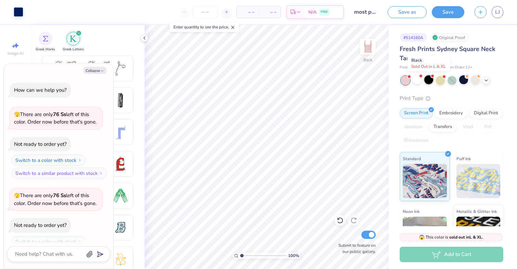
scroll to position [363, 0]
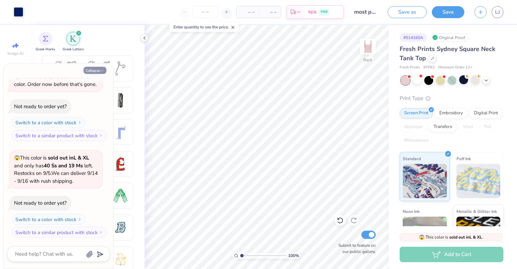
click at [100, 70] on button "Collapse" at bounding box center [94, 70] width 23 height 7
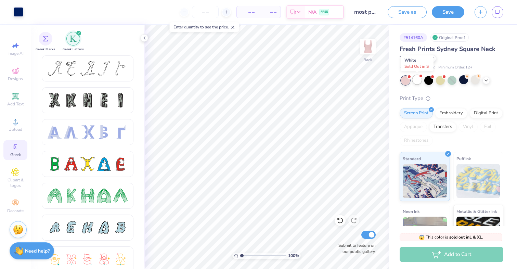
click at [415, 81] on div at bounding box center [417, 79] width 9 height 9
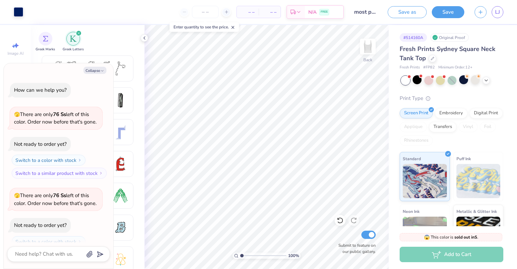
scroll to position [460, 0]
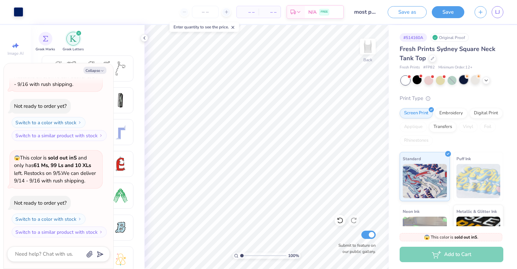
click at [464, 81] on div at bounding box center [463, 79] width 9 height 9
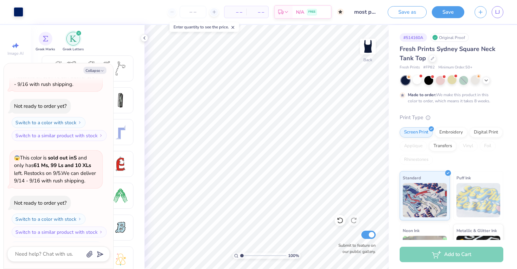
scroll to position [516, 0]
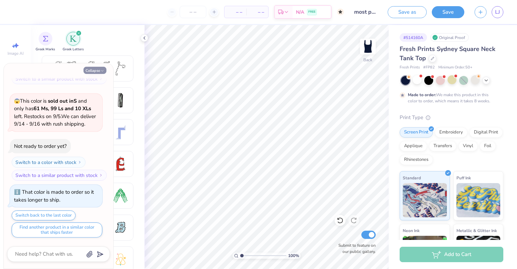
click at [96, 69] on button "Collapse" at bounding box center [94, 70] width 23 height 7
type textarea "x"
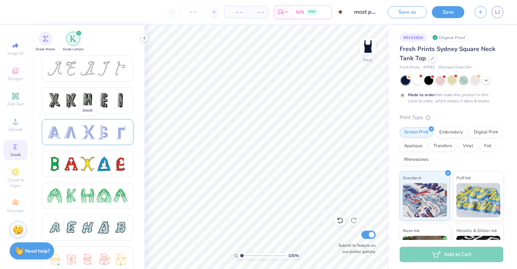
click at [105, 139] on div at bounding box center [104, 132] width 14 height 14
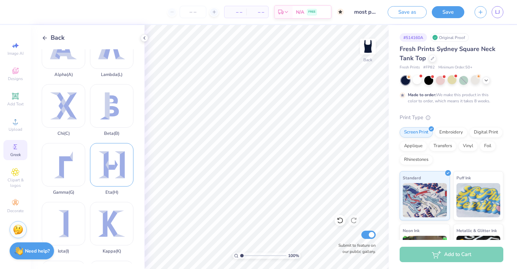
scroll to position [27, 0]
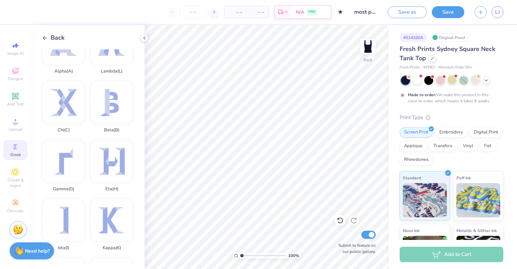
click at [58, 33] on span "Back" at bounding box center [58, 37] width 14 height 9
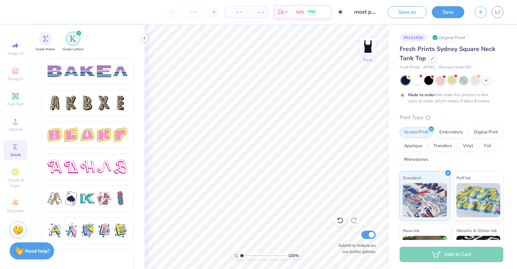
scroll to position [1113, 0]
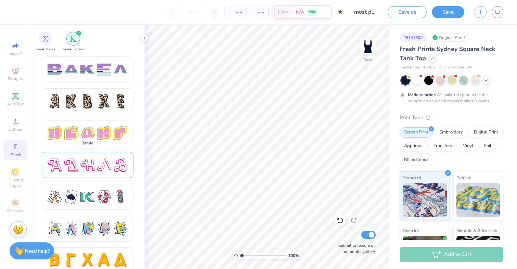
click at [74, 167] on div at bounding box center [71, 165] width 14 height 14
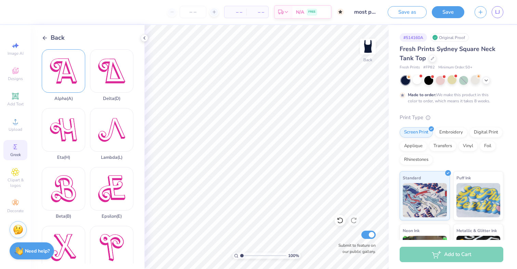
click at [60, 75] on div "Alpha ( A )" at bounding box center [63, 75] width 43 height 52
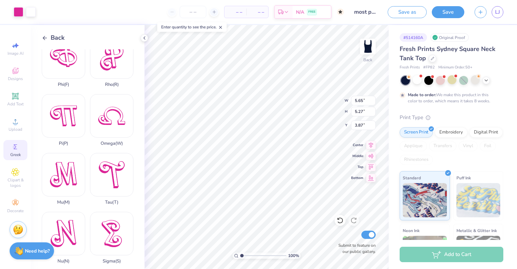
scroll to position [370, 0]
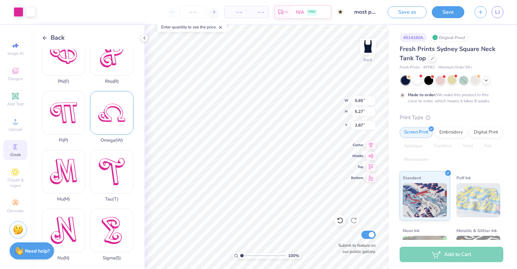
click at [113, 117] on div "Omega ( W )" at bounding box center [111, 117] width 43 height 52
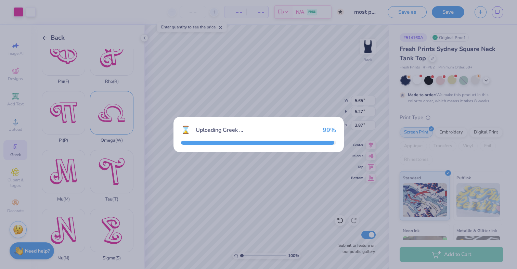
type input "7.07"
type input "4.74"
type input "4.13"
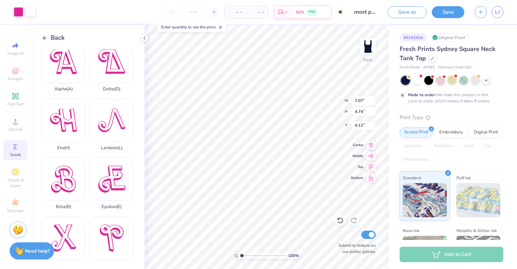
scroll to position [0, 0]
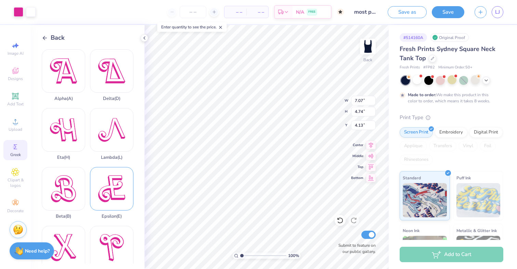
click at [102, 201] on div "Epsilon ( E )" at bounding box center [111, 193] width 43 height 52
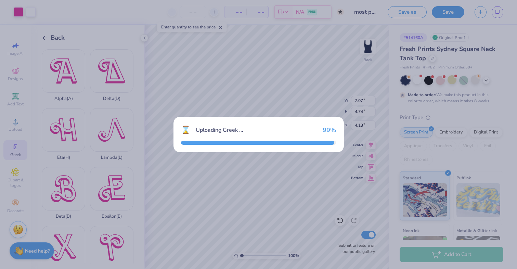
type input "5.78"
type input "5.74"
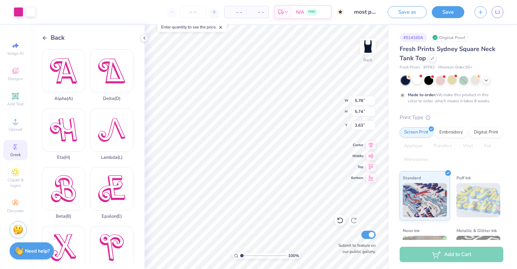
type input "6.00"
type input "7.07"
type input "4.74"
type input "4.13"
type input "2.81"
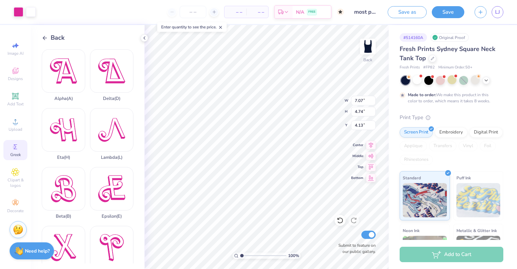
type input "1.88"
type input "6.99"
type input "5.65"
type input "5.27"
type input "3.87"
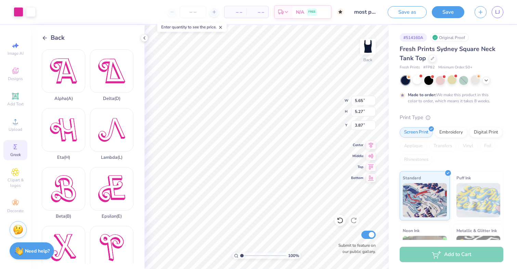
type input "1.88"
type input "1.76"
type input "7.38"
type input "5.78"
type input "5.74"
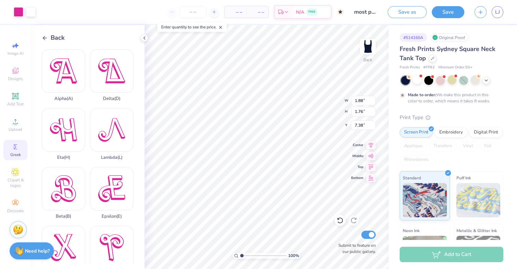
type input "6.00"
type input "1.53"
type input "1.51"
type input "10.22"
type input "2.81"
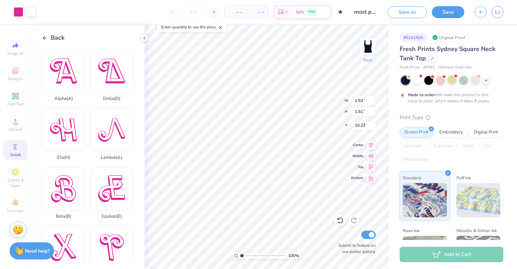
type input "1.88"
type input "4.46"
type input "1.88"
type input "1.76"
type input "1.24"
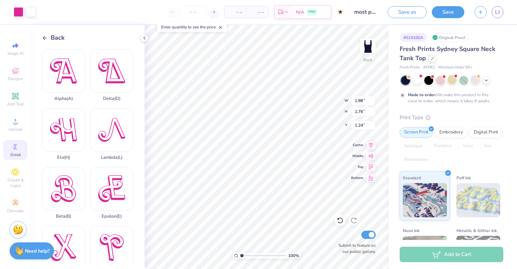
type input "2.81"
type input "1.88"
type input "1.12"
type input "1.53"
type input "1.51"
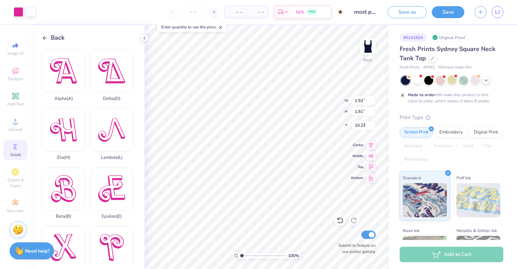
type input "1.49"
type input "2.03"
type input "2.01"
type input "0.99"
type input "2.13"
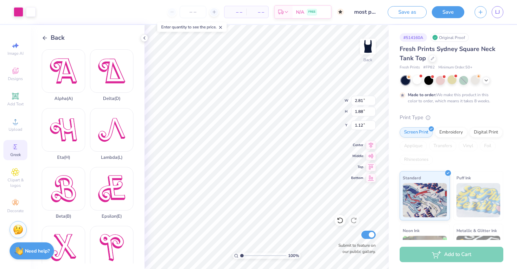
type input "1.43"
type input "1.57"
type input "1.88"
type input "1.76"
type input "1.24"
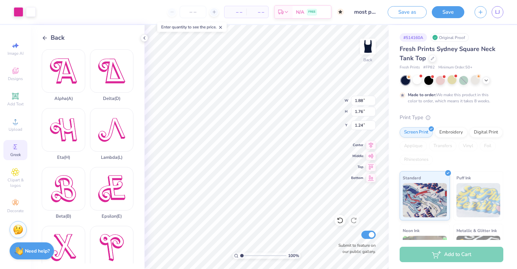
type input "0.88"
type input "0.82"
type input "2.18"
type input "1.19"
type input "1.11"
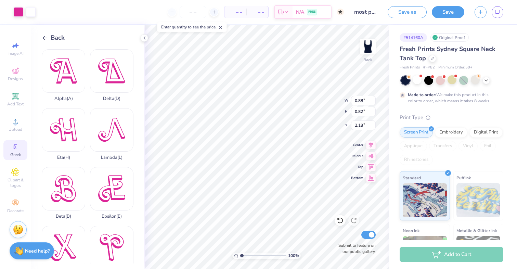
type input "1.89"
type input "2.13"
type input "1.43"
type input "1.57"
type input "1.49"
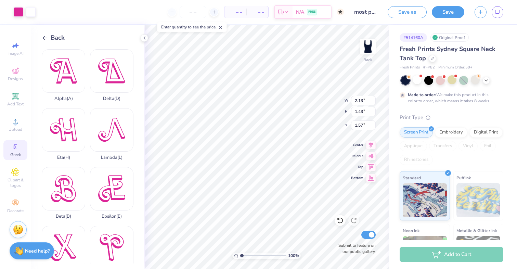
type input "1.00"
type input "2.00"
type input "2.03"
type input "2.01"
type input "0.99"
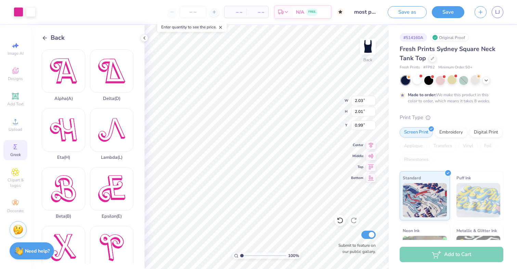
type input "1.08"
type input "1.07"
type input "1.93"
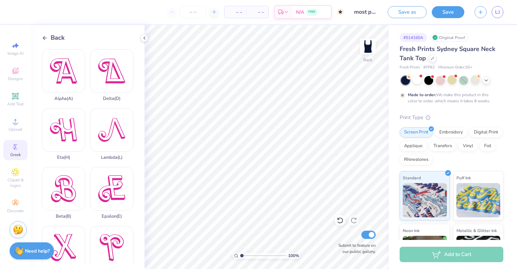
click at [47, 40] on icon at bounding box center [45, 38] width 6 height 6
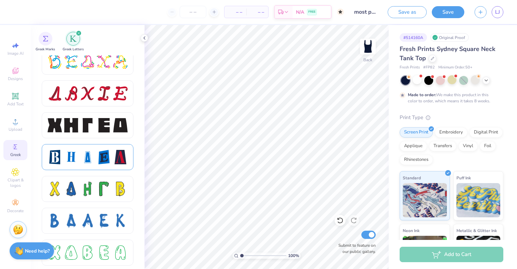
scroll to position [864, 0]
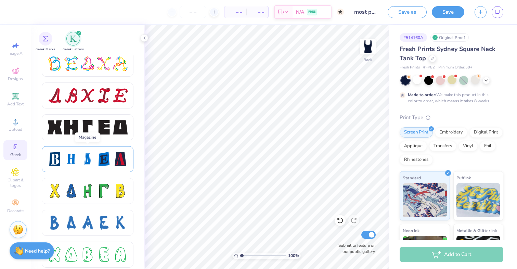
click at [72, 160] on div at bounding box center [71, 159] width 14 height 14
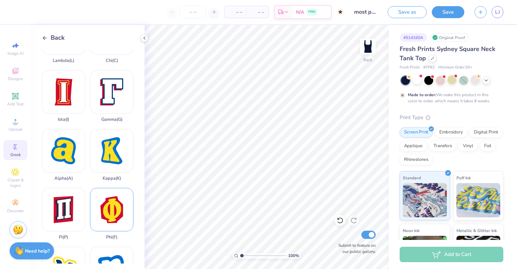
scroll to position [151, 0]
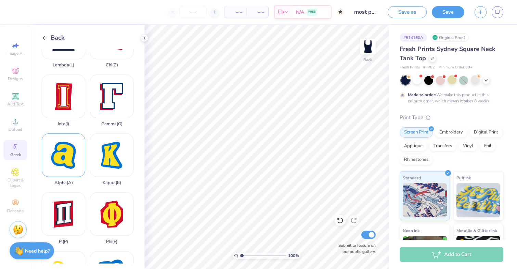
click at [63, 156] on div "Alpha ( A )" at bounding box center [63, 159] width 43 height 52
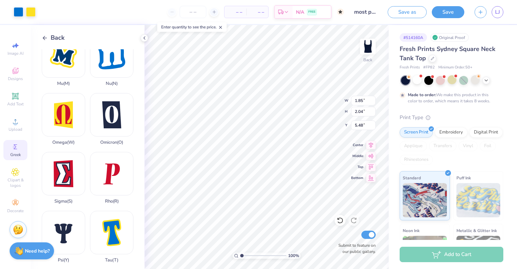
scroll to position [367, 0]
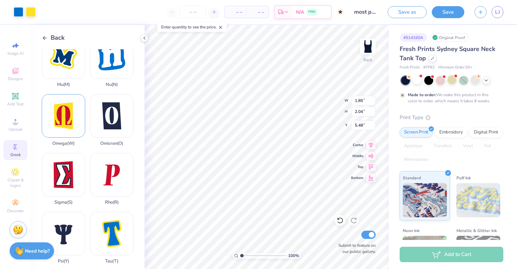
click at [66, 118] on div "Omega ( W )" at bounding box center [63, 120] width 43 height 52
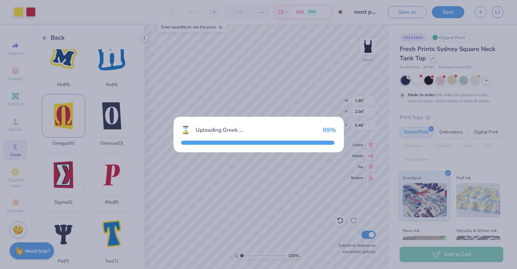
type input "2.66"
type input "5.17"
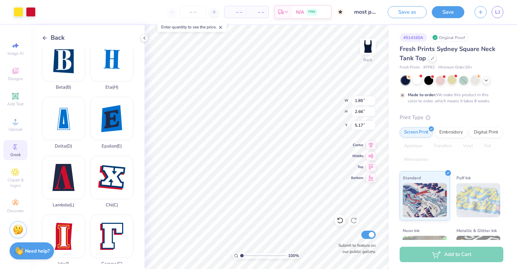
scroll to position [0, 0]
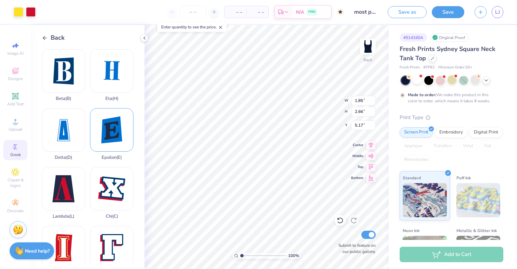
click at [113, 128] on div "Epsilon ( E )" at bounding box center [111, 134] width 43 height 52
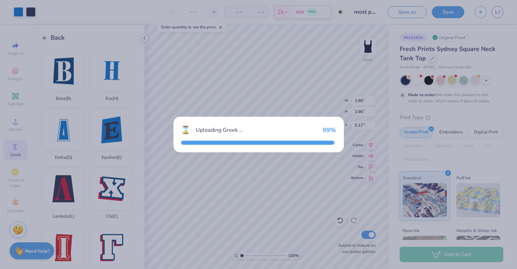
type input "2.08"
type input "2.69"
type input "5.15"
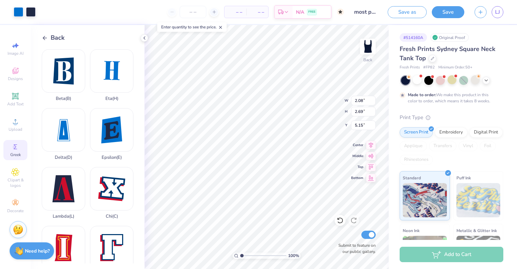
type input "1.85"
type input "2.66"
type input "5.17"
type input "1.23"
type input "1.77"
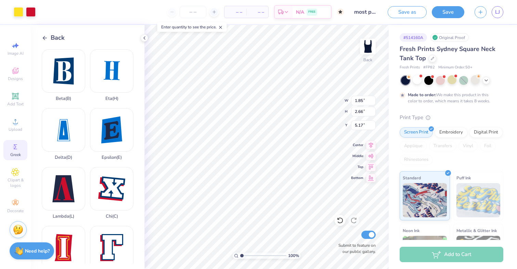
type input "6.06"
type input "2.08"
type input "2.69"
type input "5.15"
type input "1.36"
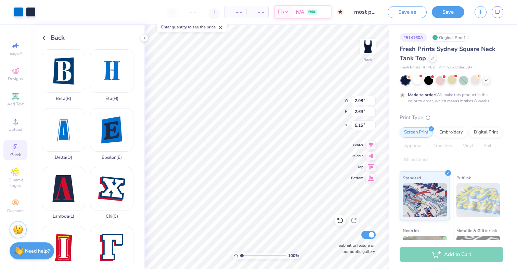
type input "1.76"
type input "6.09"
type input "1.85"
type input "2.04"
type input "5.48"
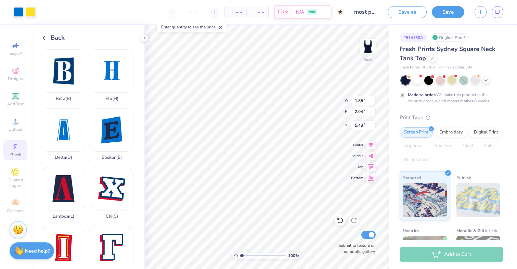
type input "1.35"
type input "1.48"
type input "6.04"
type input "1.23"
type input "1.77"
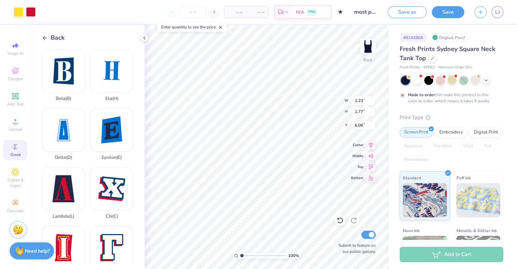
type input "1.23"
type input "1.36"
type input "1.76"
type input "1.24"
type input "1.35"
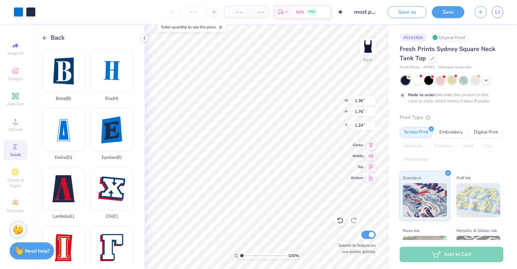
type input "1.48"
type input "1.52"
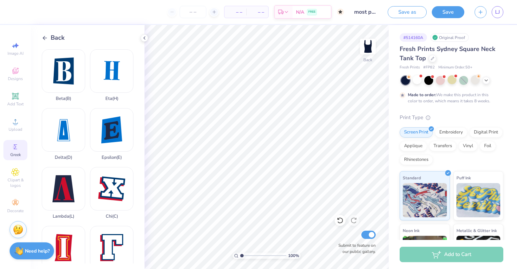
click at [46, 38] on line at bounding box center [45, 38] width 4 height 0
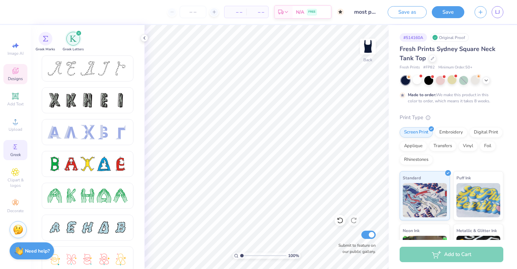
click at [13, 74] on icon at bounding box center [15, 71] width 8 height 8
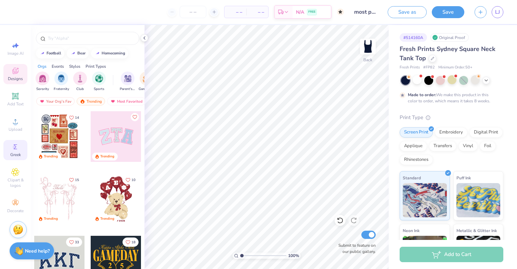
click at [11, 151] on div "Greek" at bounding box center [15, 150] width 24 height 20
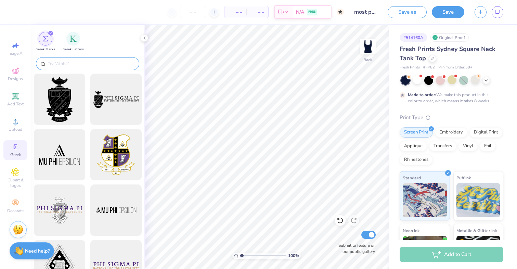
click at [91, 65] on input "text" at bounding box center [91, 63] width 88 height 7
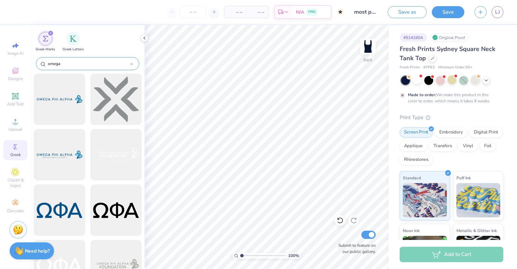
type input "omega"
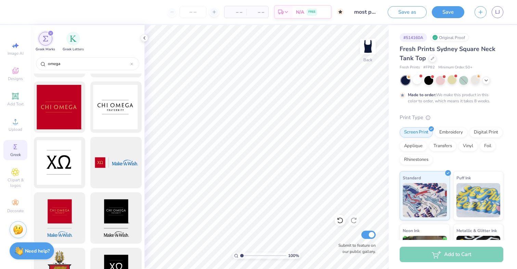
scroll to position [1159, 0]
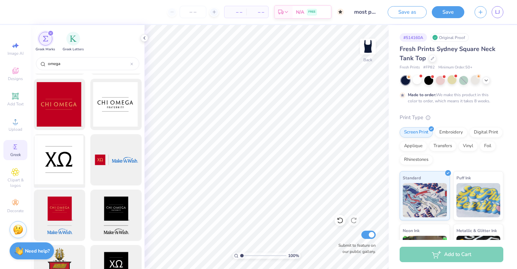
click at [62, 166] on div at bounding box center [59, 160] width 56 height 56
click at [73, 42] on div "filter for Greek Letters" at bounding box center [73, 38] width 14 height 14
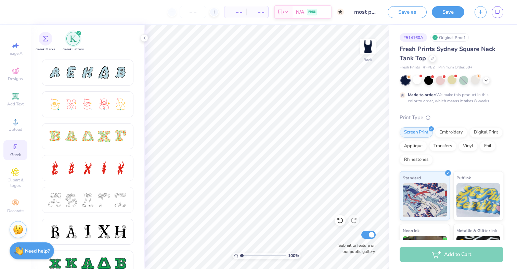
scroll to position [156, 0]
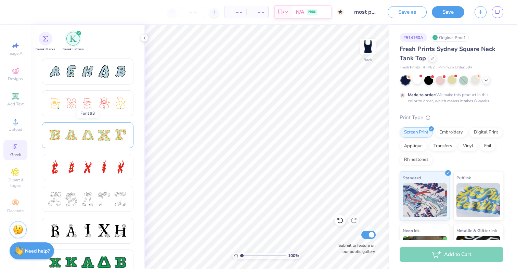
click at [83, 135] on div at bounding box center [87, 135] width 14 height 14
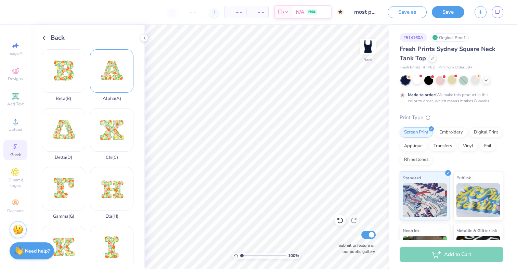
click at [111, 70] on div "Alpha ( A )" at bounding box center [111, 75] width 43 height 52
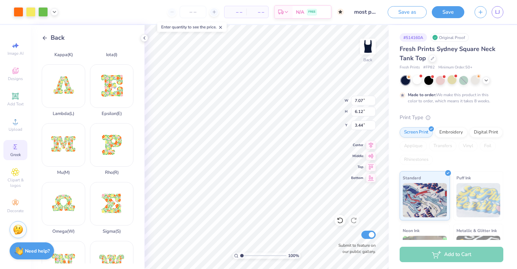
scroll to position [221, 0]
click at [61, 207] on div "Omega ( W )" at bounding box center [63, 208] width 43 height 52
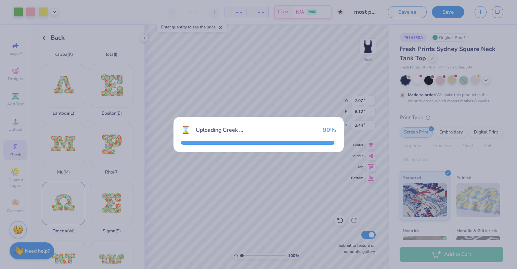
type input "5.12"
type input "3.94"
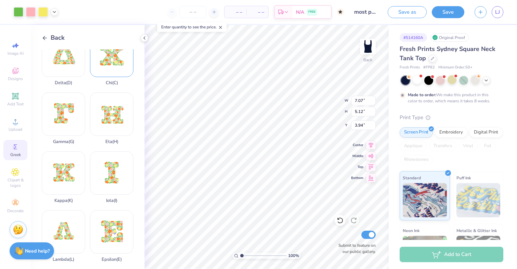
scroll to position [77, 0]
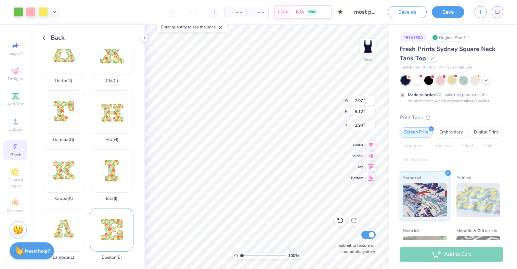
click at [112, 227] on div "Epsilon ( E )" at bounding box center [111, 234] width 43 height 52
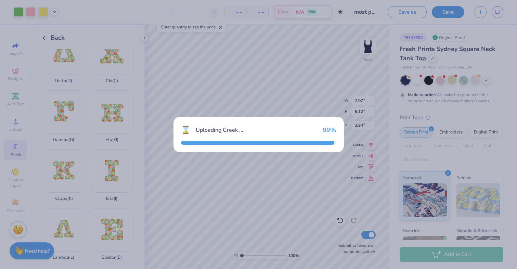
type input "7.09"
type input "2.96"
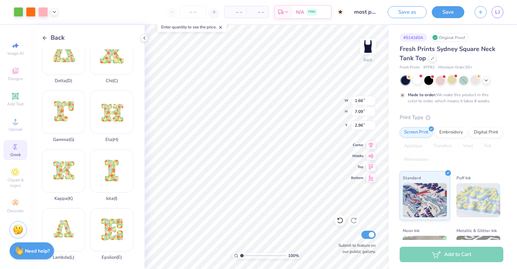
type input "1.66"
type input "8.38"
type input "7.07"
type input "5.12"
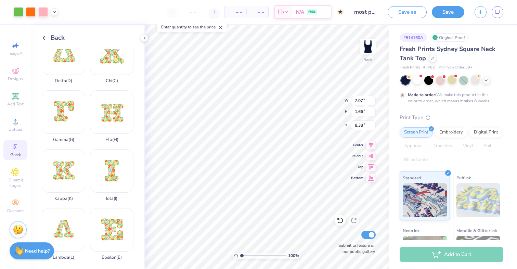
type input "3.94"
type input "2.23"
type input "1.61"
type input "7.45"
type input "7.07"
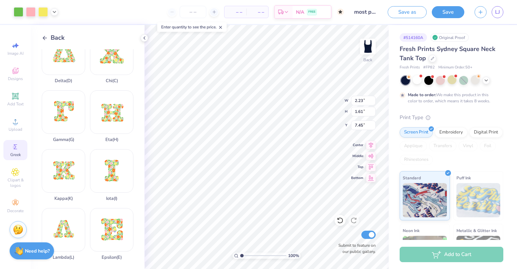
type input "6.12"
type input "3.44"
type input "1.84"
type input "1.60"
type input "1.13"
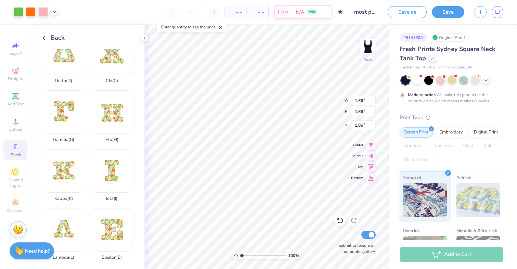
type input "1.57"
type input "1.58"
type input "1.14"
click at [417, 80] on div at bounding box center [417, 79] width 9 height 9
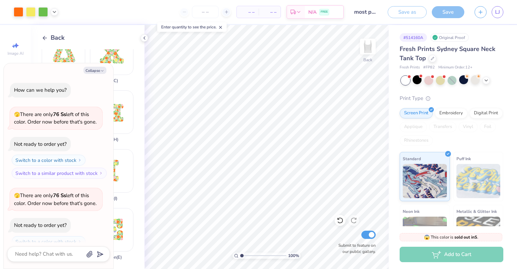
scroll to position [647, 0]
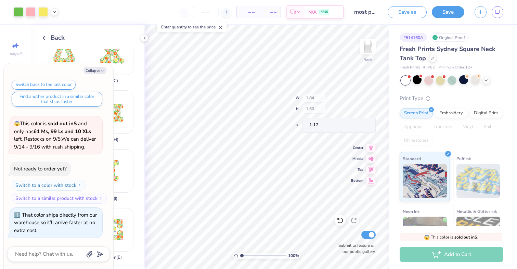
type textarea "x"
type input "1.12"
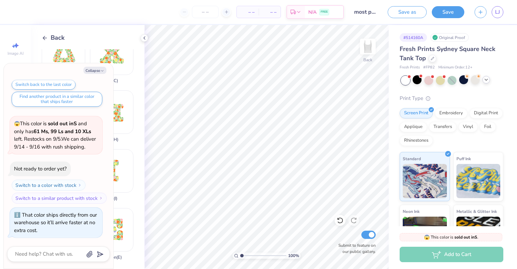
click at [487, 81] on icon at bounding box center [485, 79] width 5 height 5
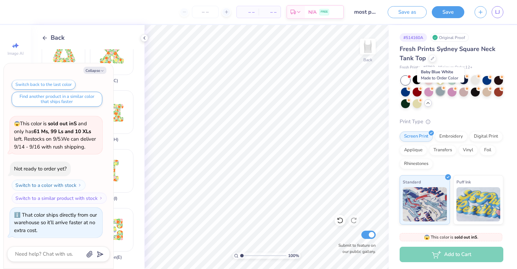
click at [440, 91] on div at bounding box center [440, 91] width 9 height 9
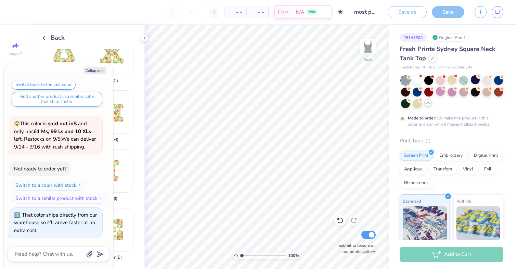
scroll to position [704, 0]
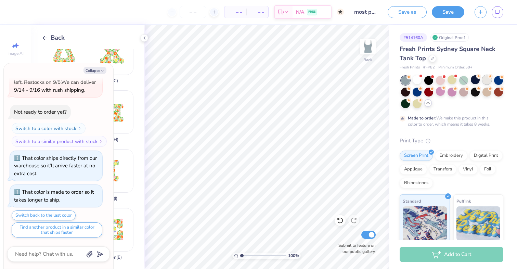
click at [487, 81] on div at bounding box center [486, 79] width 9 height 9
click at [342, 218] on icon at bounding box center [340, 220] width 7 height 7
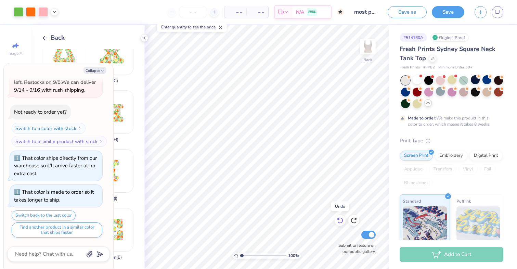
click at [342, 218] on icon at bounding box center [340, 220] width 7 height 7
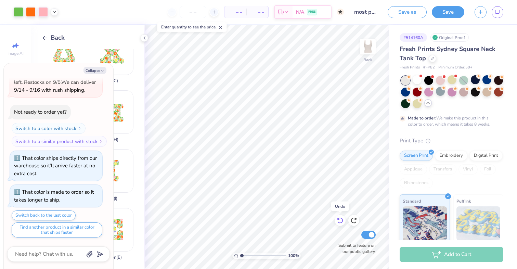
click at [342, 218] on icon at bounding box center [340, 220] width 7 height 7
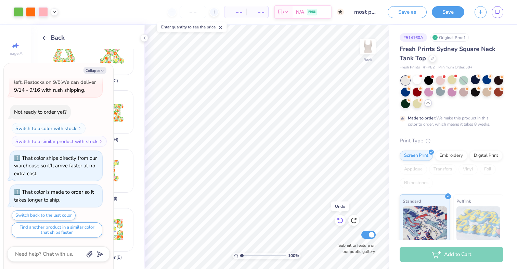
click at [342, 218] on icon at bounding box center [340, 220] width 7 height 7
type textarea "x"
type input "5.12"
type input "3.94"
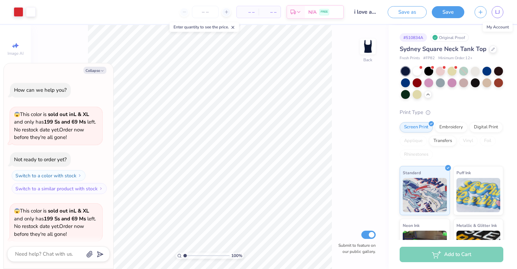
scroll to position [53, 0]
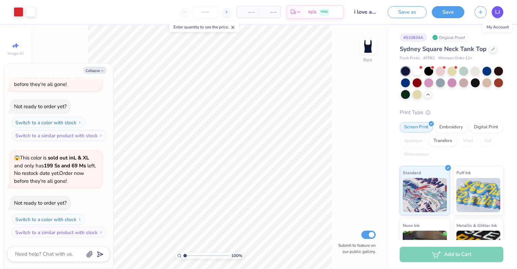
click at [497, 14] on span "LJ" at bounding box center [497, 12] width 5 height 8
type textarea "x"
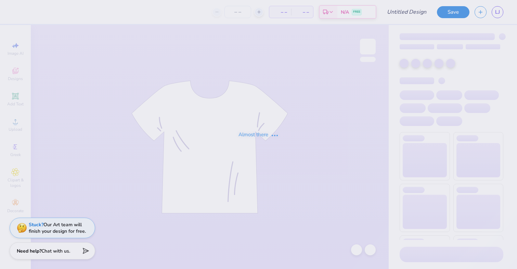
type input "most popular"
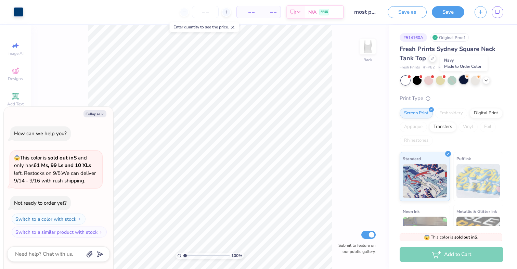
click at [462, 81] on div at bounding box center [463, 79] width 9 height 9
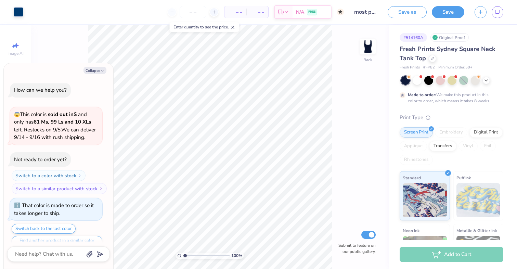
scroll to position [13, 0]
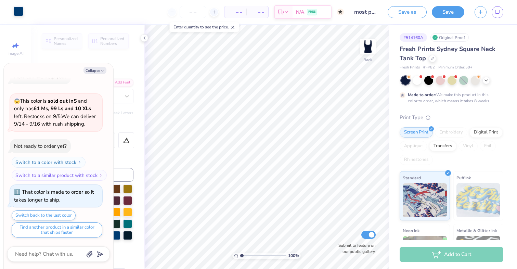
click at [15, 10] on div at bounding box center [19, 12] width 10 height 10
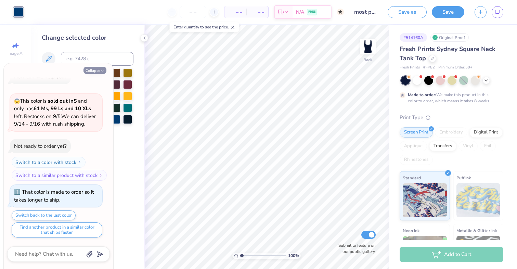
click at [100, 67] on button "Collapse" at bounding box center [94, 70] width 23 height 7
type textarea "x"
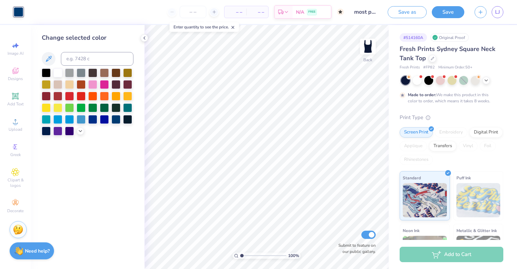
click at [75, 131] on div at bounding box center [88, 101] width 92 height 67
click at [77, 131] on div at bounding box center [81, 131] width 8 height 8
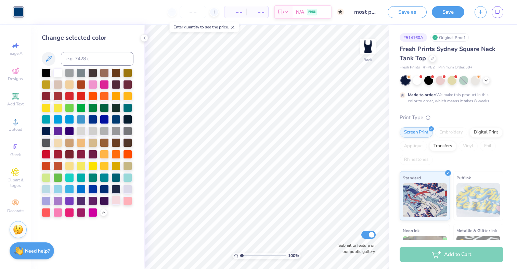
click at [118, 204] on div at bounding box center [116, 200] width 9 height 9
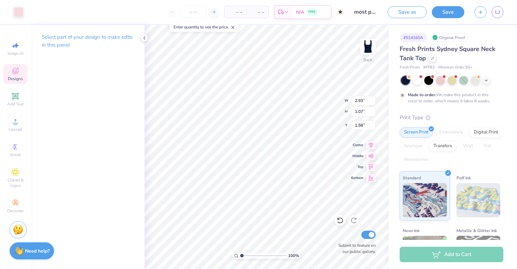
type input "1.93"
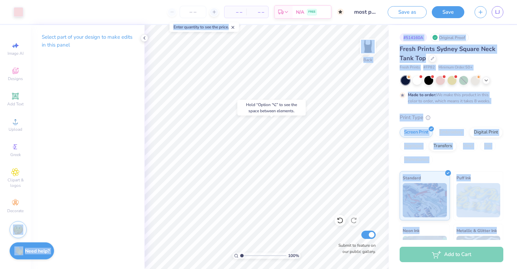
click at [235, 115] on body "Art colors – – Per Item – – Total Est. Delivery N/A FREE Design Title most popu…" at bounding box center [258, 134] width 517 height 269
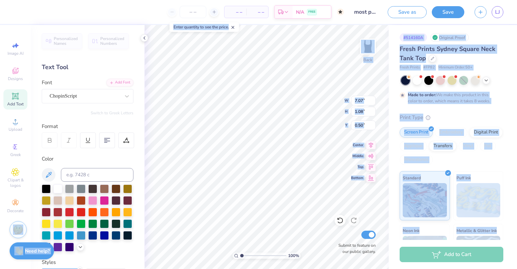
type input "0.84"
type input "2.14"
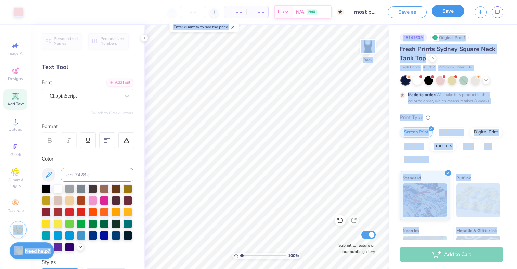
click at [449, 12] on button "Save" at bounding box center [448, 11] width 33 height 12
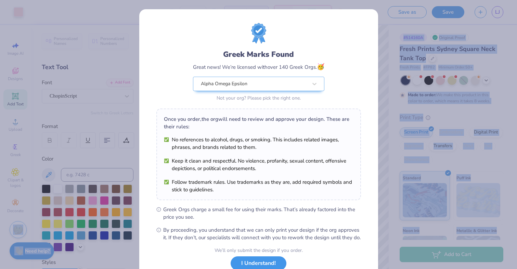
click at [261, 267] on button "I Understand!" at bounding box center [259, 263] width 56 height 14
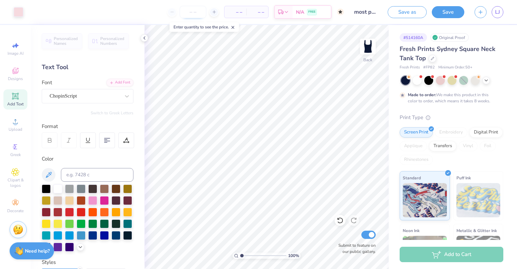
click at [192, 11] on input "number" at bounding box center [193, 12] width 27 height 12
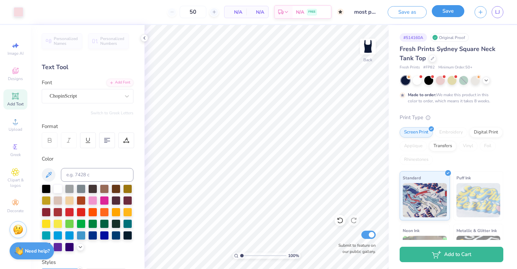
click at [454, 12] on button "Save" at bounding box center [448, 11] width 33 height 12
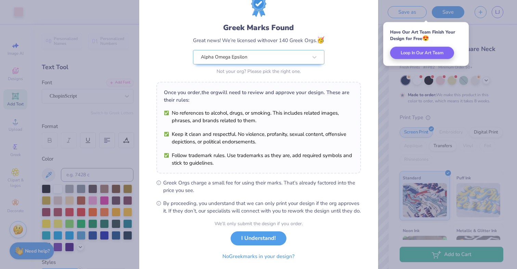
scroll to position [35, 0]
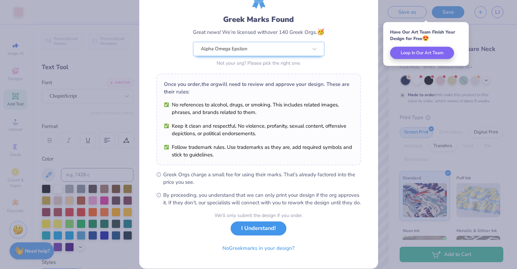
click at [246, 235] on button "I Understand!" at bounding box center [259, 228] width 56 height 14
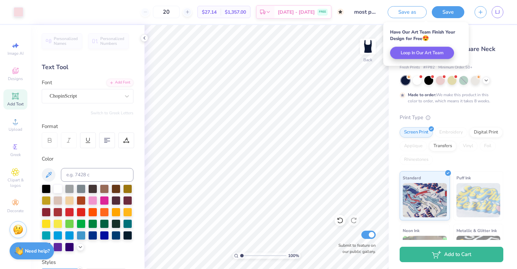
scroll to position [0, 0]
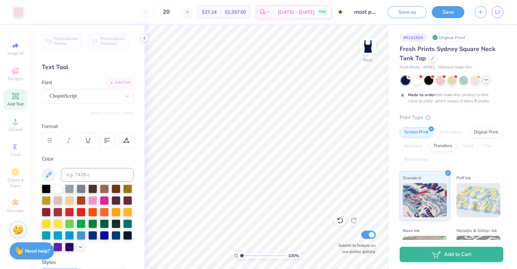
click at [487, 80] on icon at bounding box center [485, 79] width 5 height 5
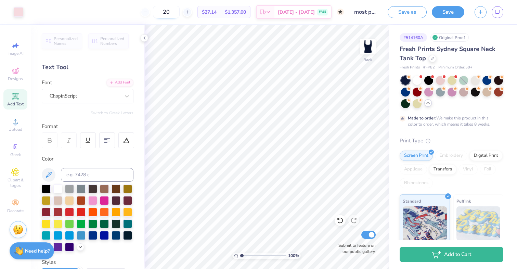
click at [180, 10] on input "20" at bounding box center [166, 12] width 27 height 12
type input "2"
click at [180, 12] on input "50" at bounding box center [166, 12] width 27 height 12
type input "55"
click at [421, 81] on div at bounding box center [417, 79] width 9 height 9
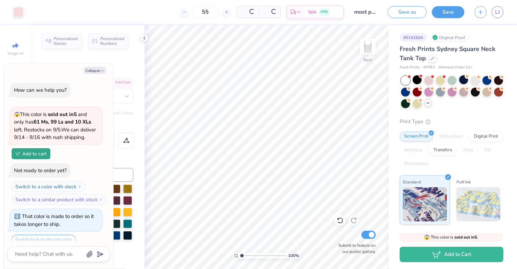
scroll to position [173, 0]
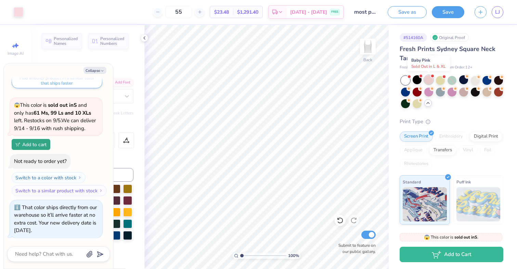
click at [428, 82] on div at bounding box center [428, 79] width 9 height 9
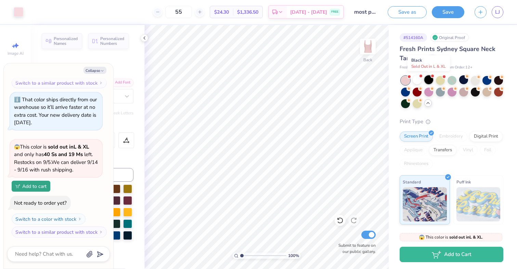
click at [428, 81] on div at bounding box center [428, 79] width 9 height 9
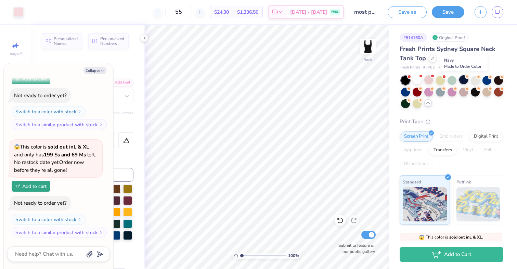
click at [463, 80] on div at bounding box center [463, 79] width 9 height 9
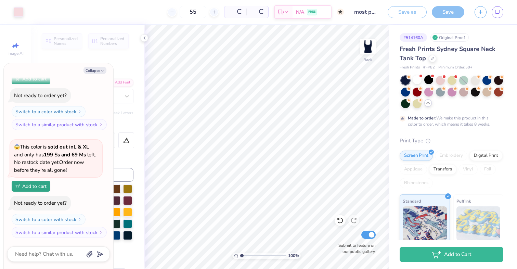
type textarea "x"
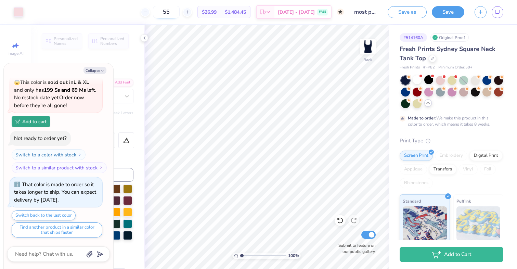
click at [180, 13] on input "55" at bounding box center [166, 12] width 27 height 12
type input "5"
click at [177, 11] on input "60" at bounding box center [166, 12] width 27 height 12
type input "6"
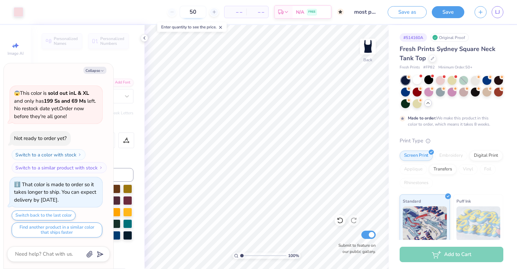
type input "50"
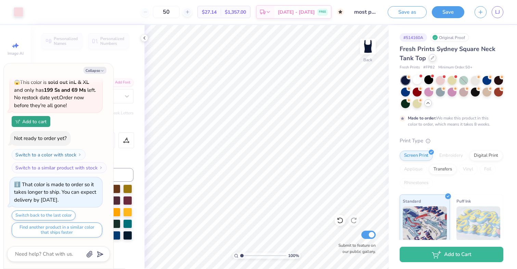
click at [431, 61] on div at bounding box center [433, 58] width 8 height 8
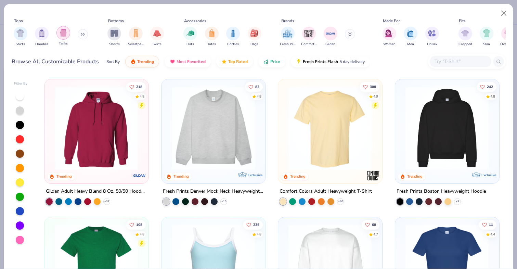
click at [65, 34] on img "filter for Tanks" at bounding box center [64, 33] width 8 height 8
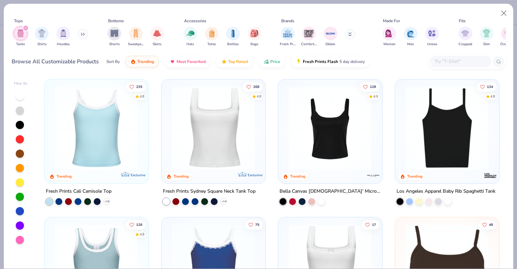
scroll to position [34, 0]
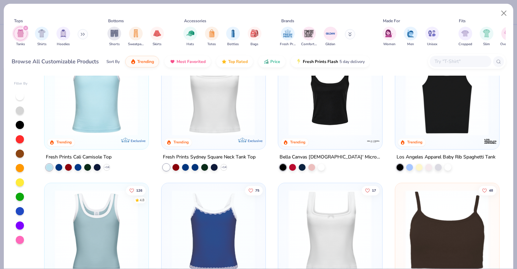
click at [431, 133] on img at bounding box center [447, 93] width 90 height 83
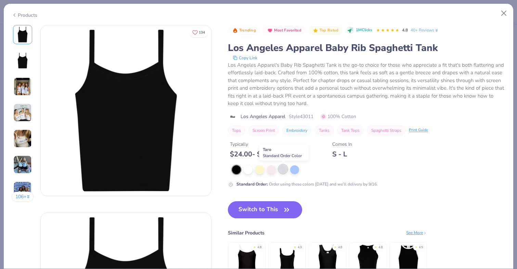
click at [281, 170] on div at bounding box center [283, 169] width 9 height 9
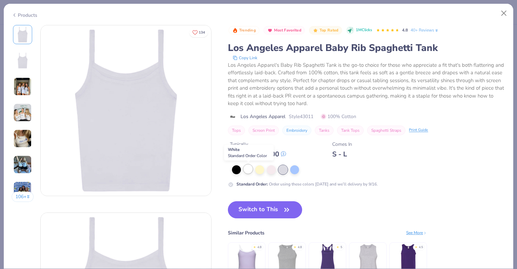
click at [250, 173] on div at bounding box center [248, 169] width 9 height 9
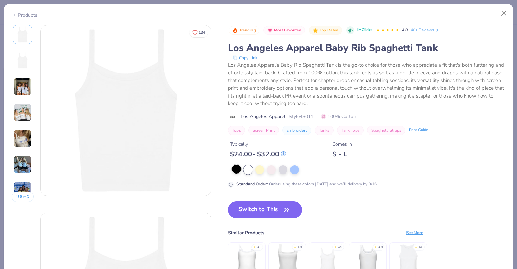
click at [240, 172] on div at bounding box center [236, 169] width 9 height 9
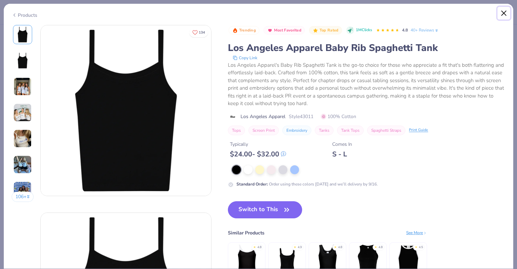
click at [505, 10] on button "Close" at bounding box center [504, 13] width 13 height 13
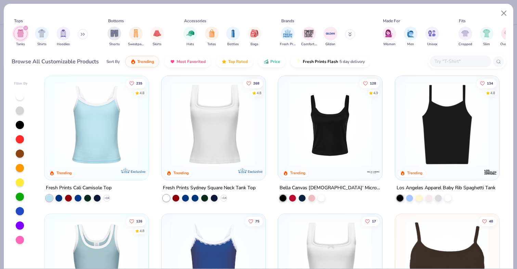
scroll to position [1, 0]
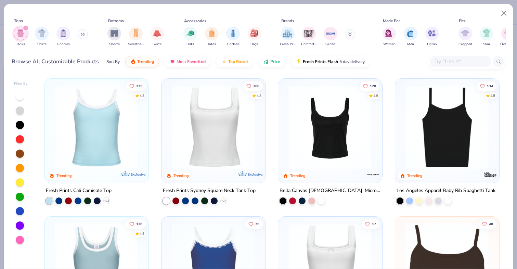
click at [314, 166] on img at bounding box center [330, 127] width 90 height 83
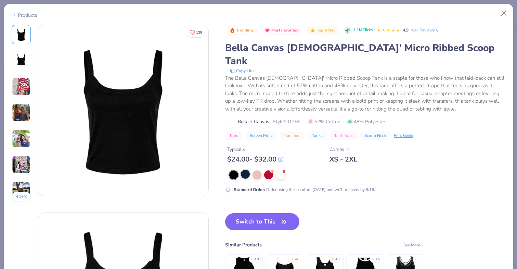
click at [243, 170] on div at bounding box center [245, 174] width 9 height 9
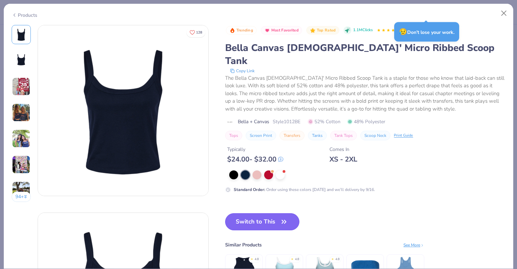
click at [253, 213] on button "Switch to This" at bounding box center [262, 221] width 74 height 17
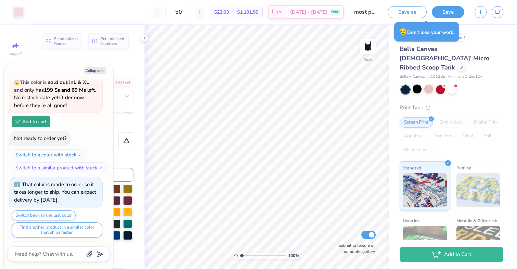
scroll to position [495, 0]
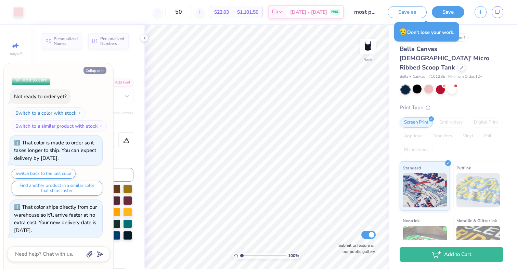
click at [94, 70] on button "Collapse" at bounding box center [94, 70] width 23 height 7
type textarea "x"
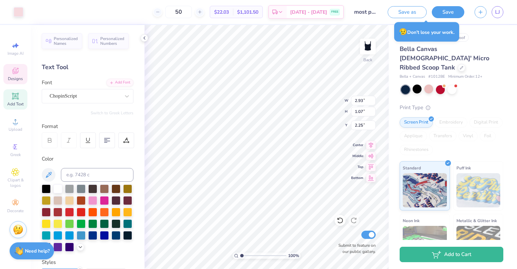
type input "2.25"
type input "7.07"
type input "1.08"
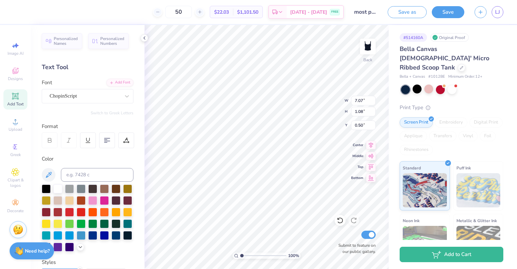
type input "0.92"
type input "2.93"
type input "1.07"
type input "2.00"
click at [190, 10] on input "50" at bounding box center [178, 12] width 27 height 12
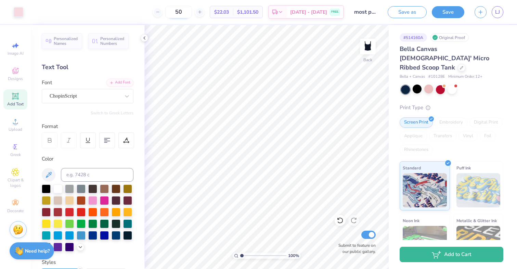
type input "5"
type input "30"
click at [443, 10] on button "Save" at bounding box center [448, 11] width 33 height 12
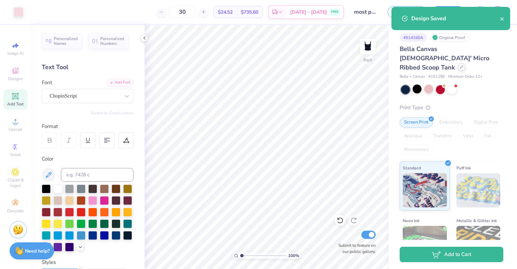
click at [460, 65] on icon at bounding box center [461, 66] width 3 height 3
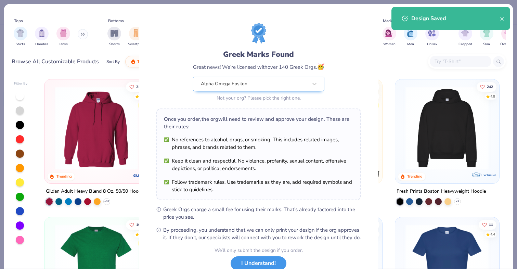
click at [265, 266] on button "I Understand!" at bounding box center [259, 263] width 56 height 14
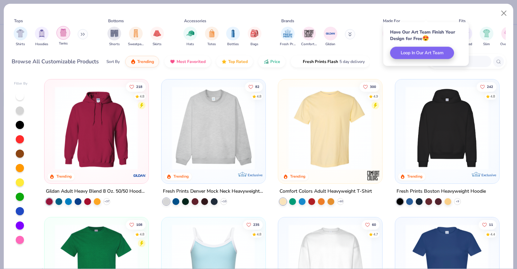
click at [59, 33] on div "filter for Tanks" at bounding box center [63, 33] width 14 height 14
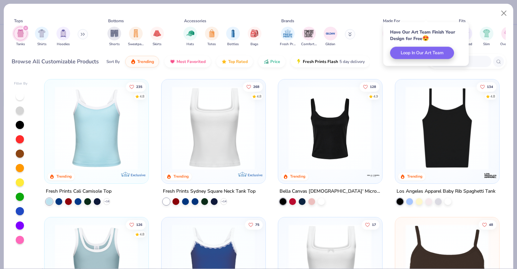
click at [331, 145] on img at bounding box center [330, 127] width 90 height 83
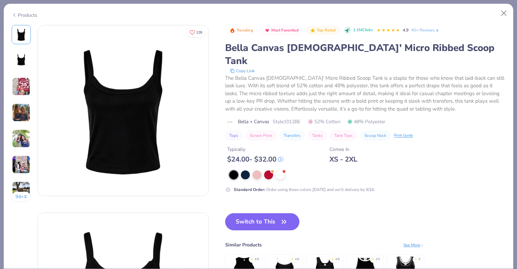
click at [23, 87] on img at bounding box center [21, 86] width 18 height 18
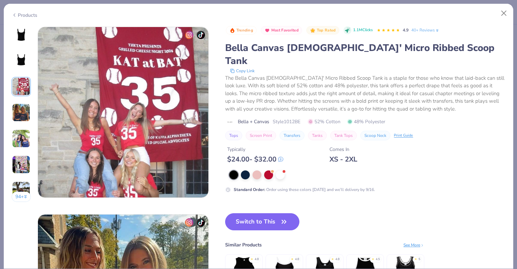
scroll to position [375, 0]
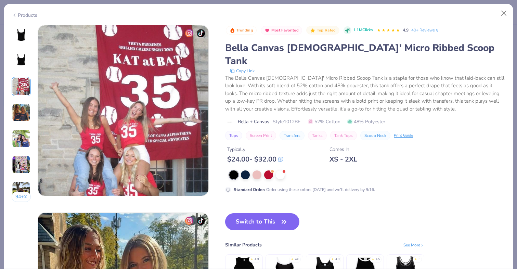
click at [23, 117] on img at bounding box center [21, 112] width 18 height 18
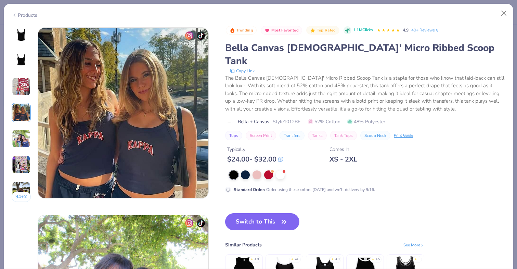
scroll to position [563, 0]
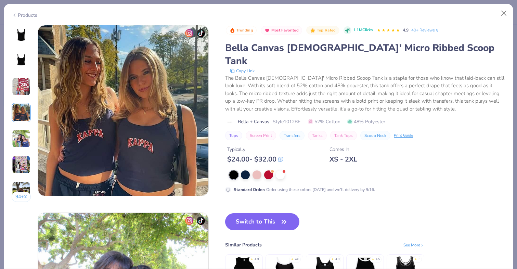
click at [21, 137] on img at bounding box center [21, 138] width 18 height 18
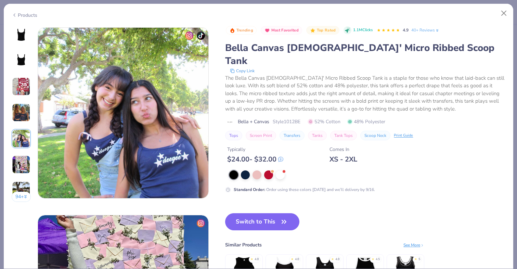
scroll to position [750, 0]
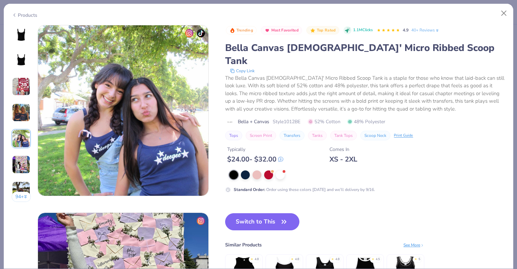
click at [22, 160] on img at bounding box center [21, 164] width 18 height 18
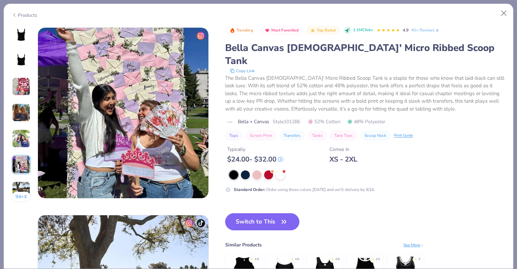
scroll to position [938, 0]
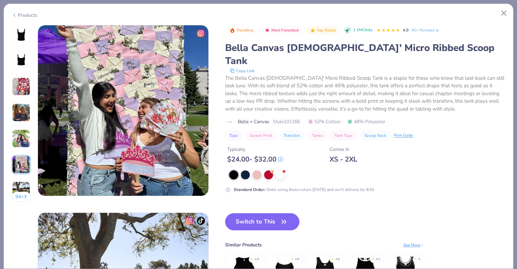
click at [22, 189] on img at bounding box center [21, 190] width 18 height 18
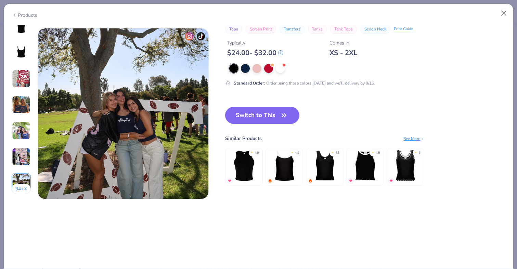
scroll to position [1125, 0]
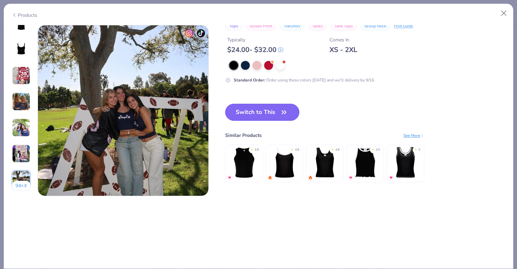
click at [23, 183] on button "94 +" at bounding box center [22, 186] width 20 height 10
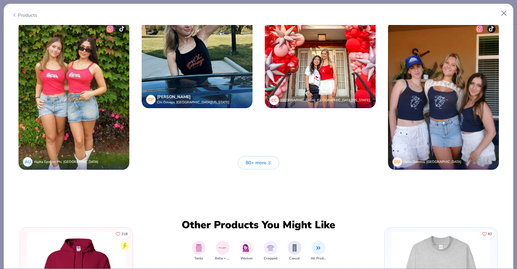
scroll to position [1843, 0]
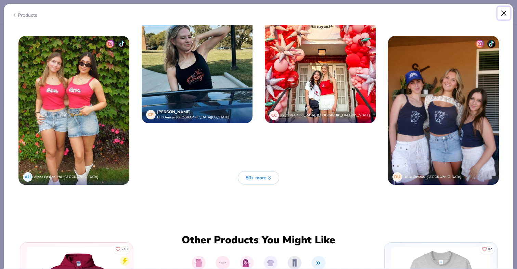
click at [508, 11] on button "Close" at bounding box center [504, 13] width 13 height 13
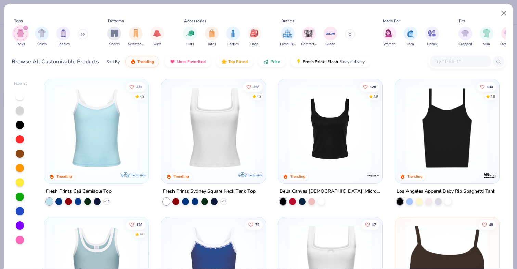
click at [318, 183] on div "128 4.9 Trending Bella Canvas [DEMOGRAPHIC_DATA]' Micro Ribbed Scoop Tank" at bounding box center [330, 142] width 105 height 126
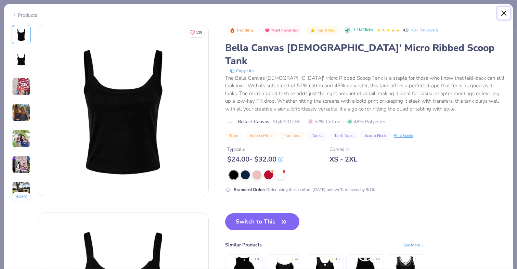
click at [503, 12] on button "Close" at bounding box center [504, 13] width 13 height 13
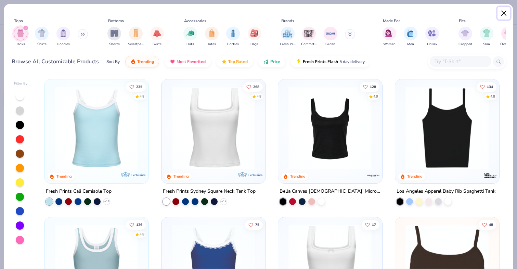
click at [503, 15] on button "Close" at bounding box center [504, 13] width 13 height 13
